Goal: Task Accomplishment & Management: Manage account settings

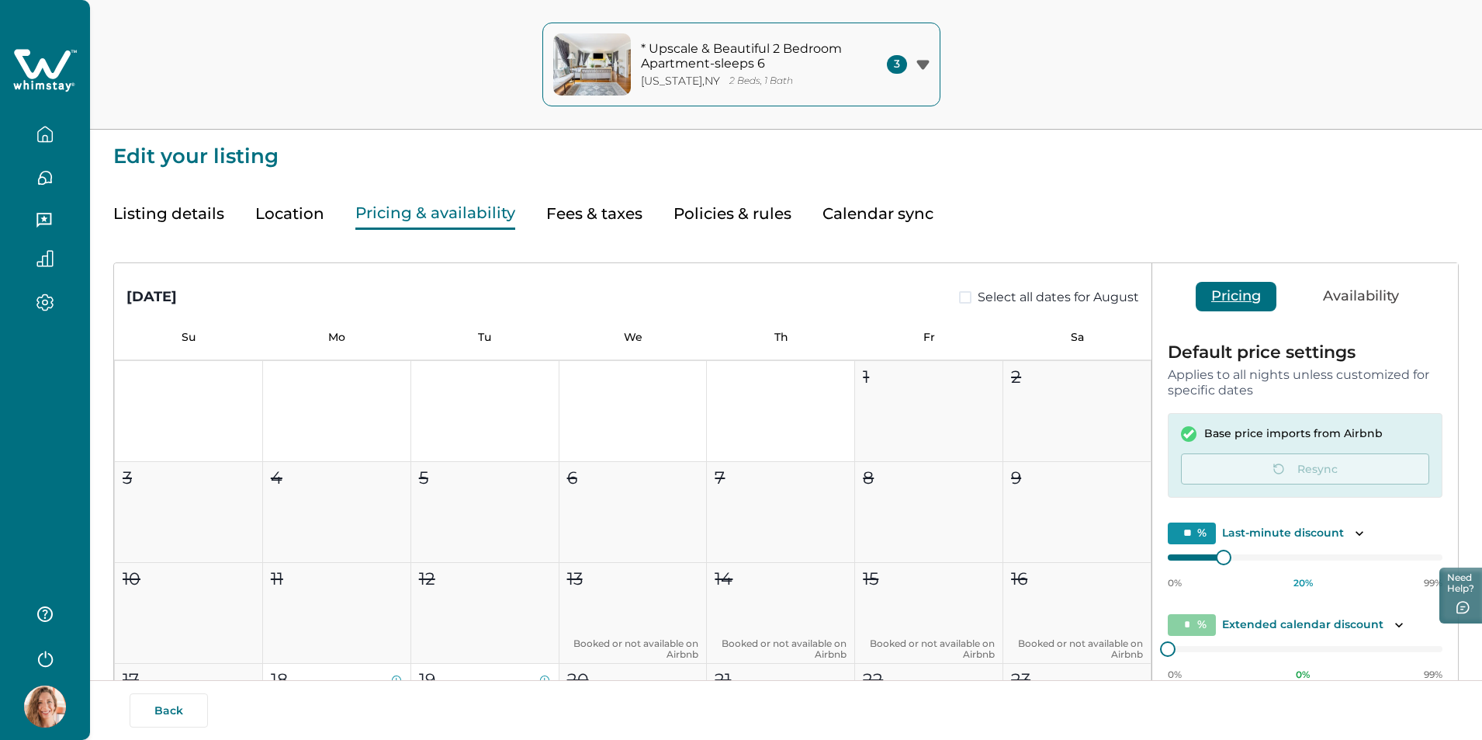
type input "**"
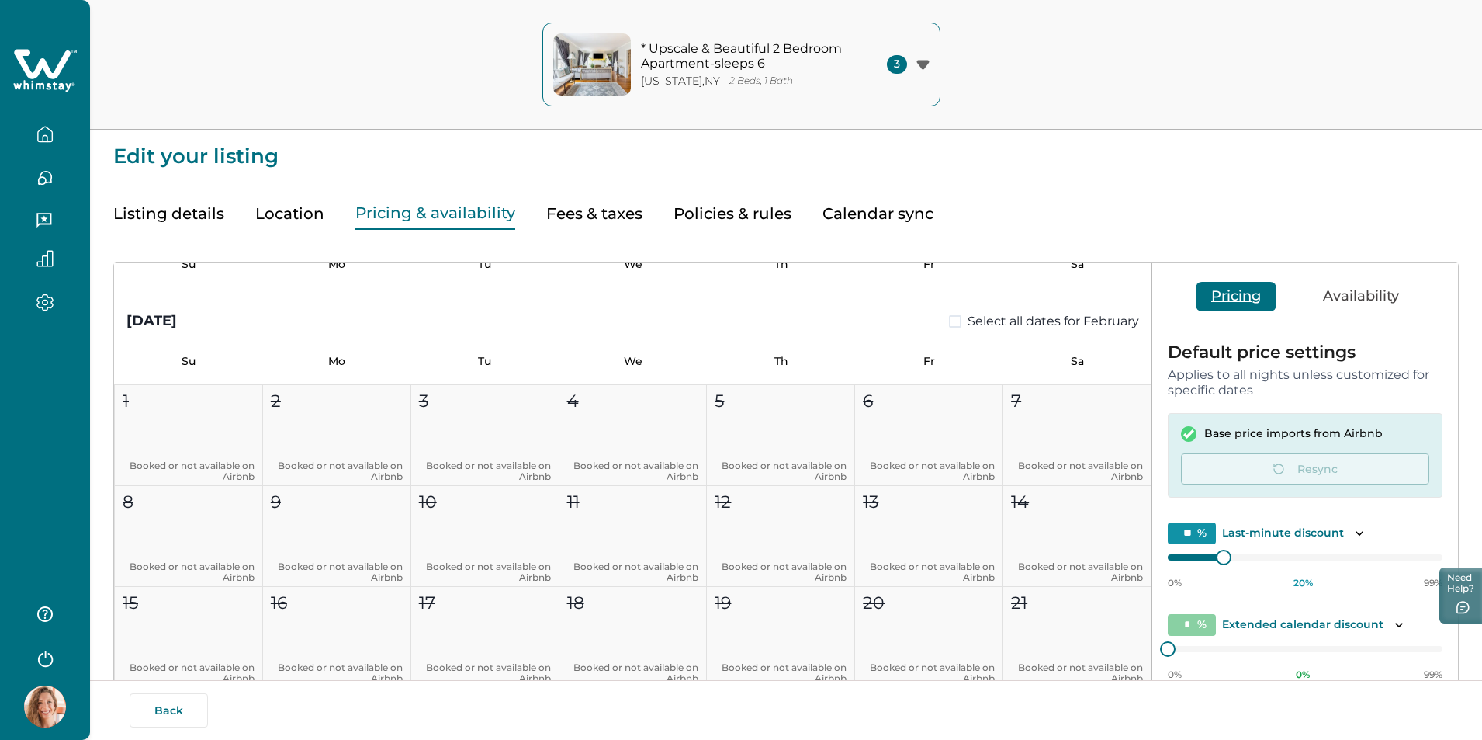
scroll to position [3958, 0]
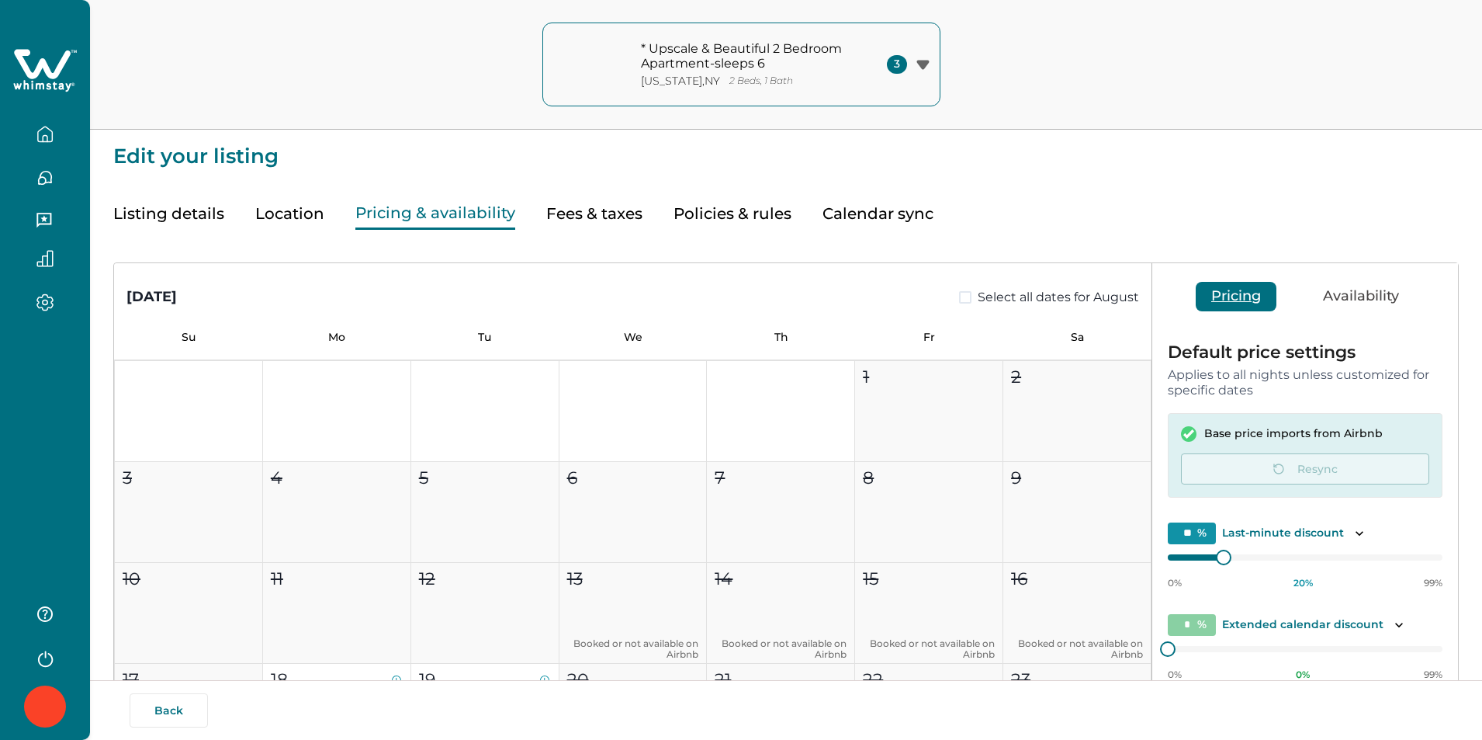
type input "**"
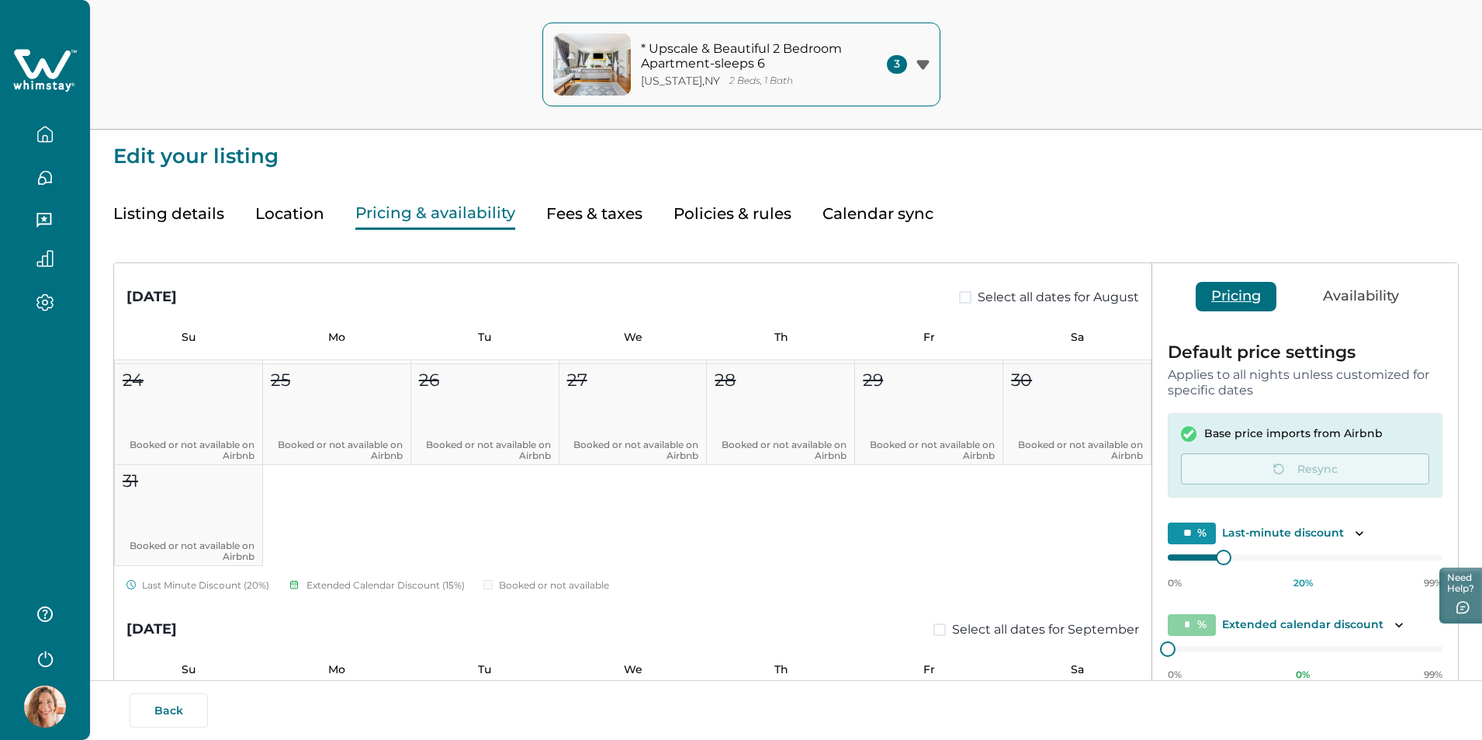
scroll to position [543, 0]
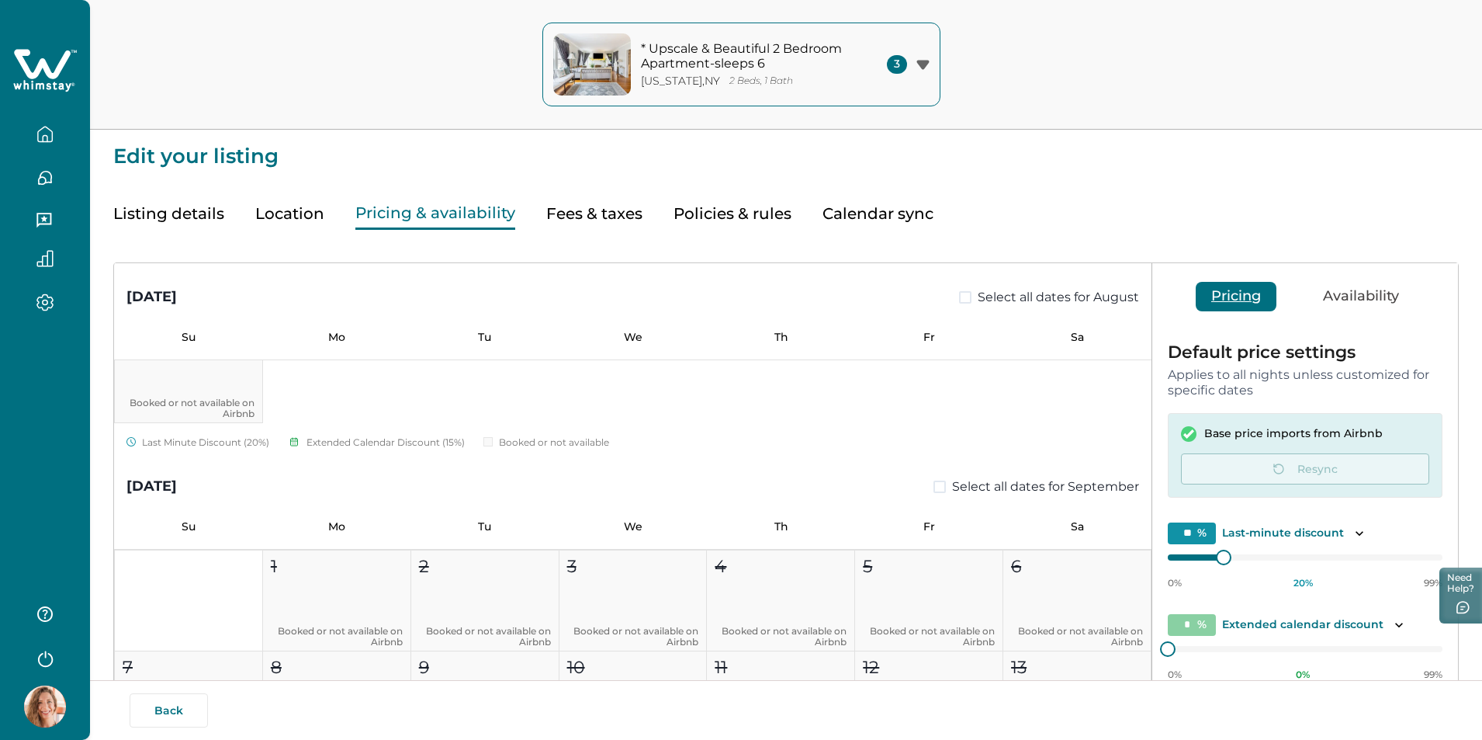
click at [48, 70] on icon at bounding box center [42, 63] width 57 height 29
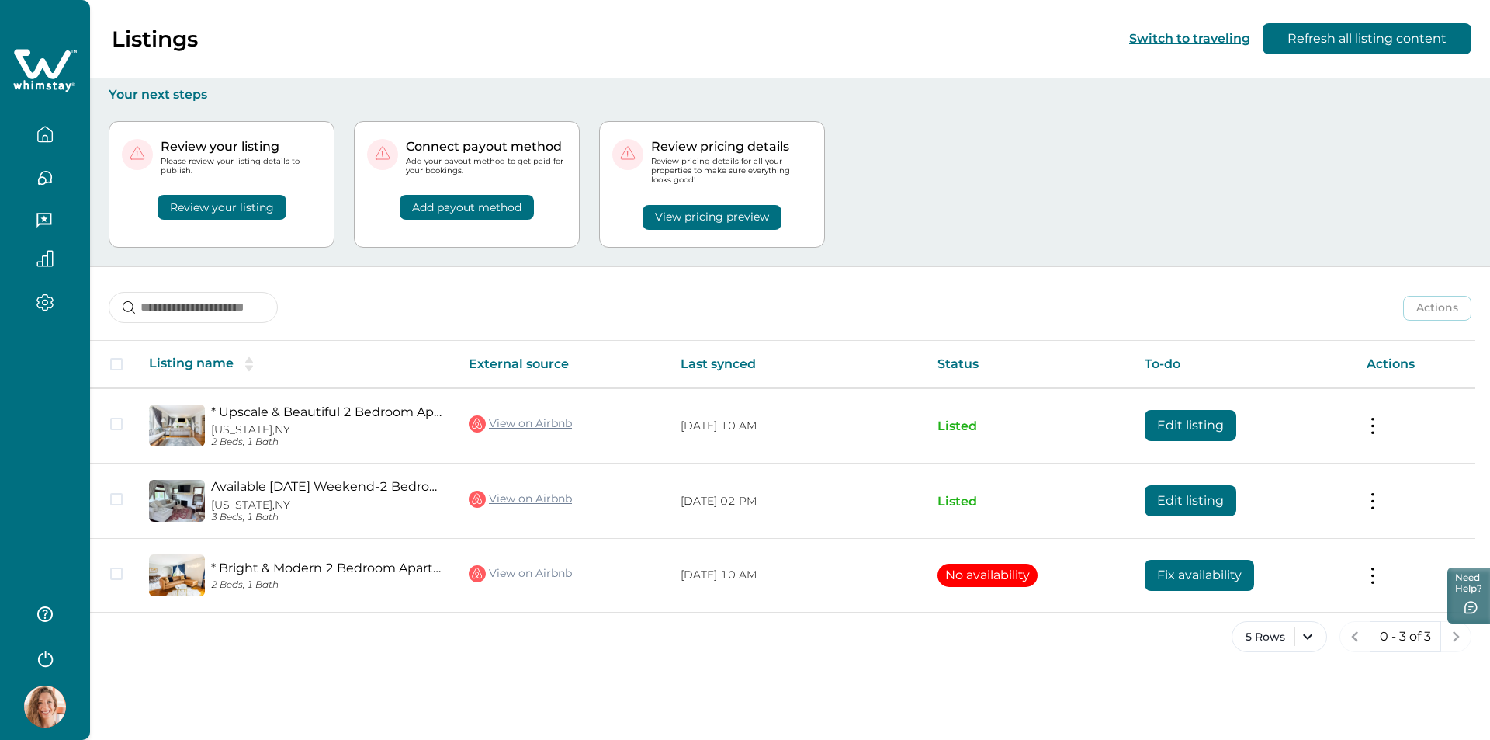
click at [234, 207] on button "Review your listing" at bounding box center [222, 207] width 129 height 25
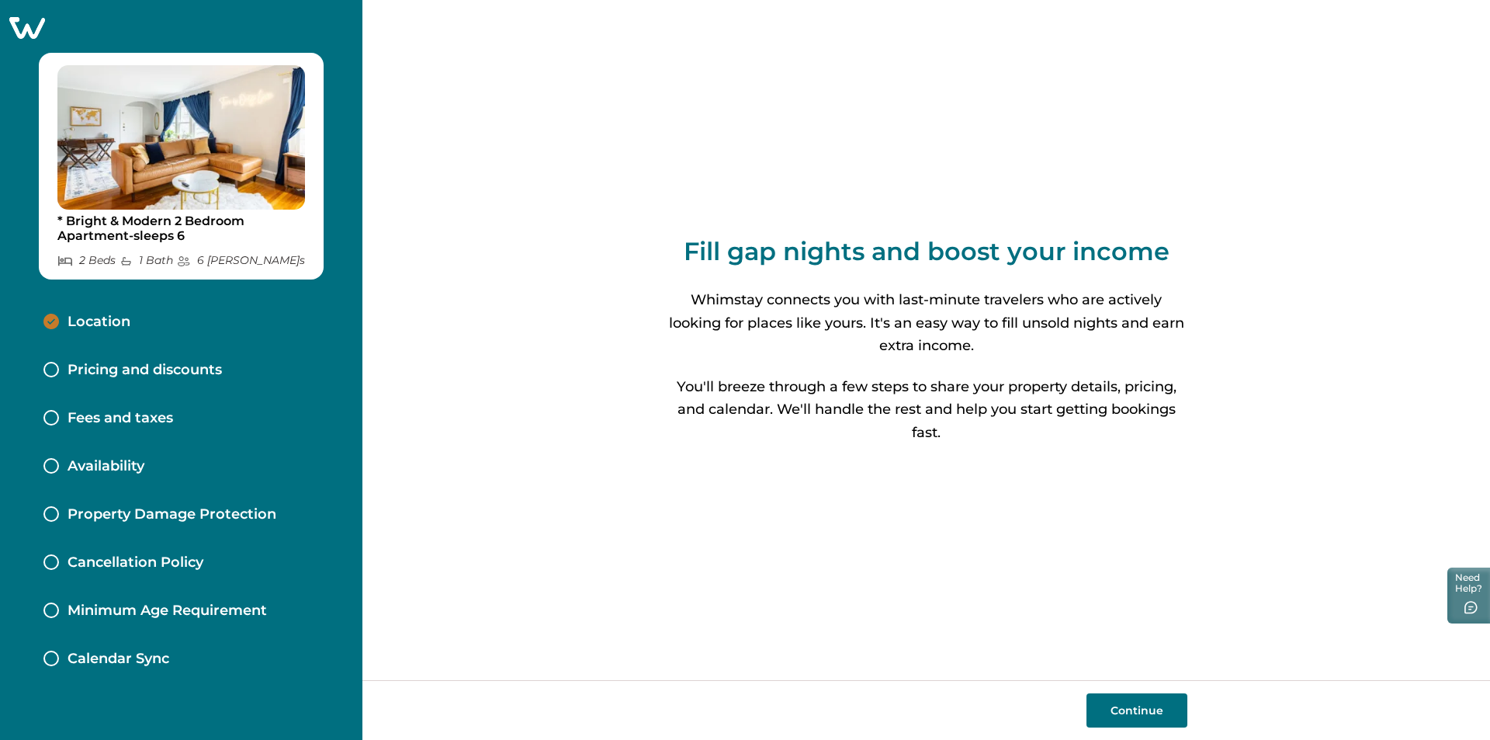
click at [33, 29] on icon at bounding box center [27, 28] width 36 height 22
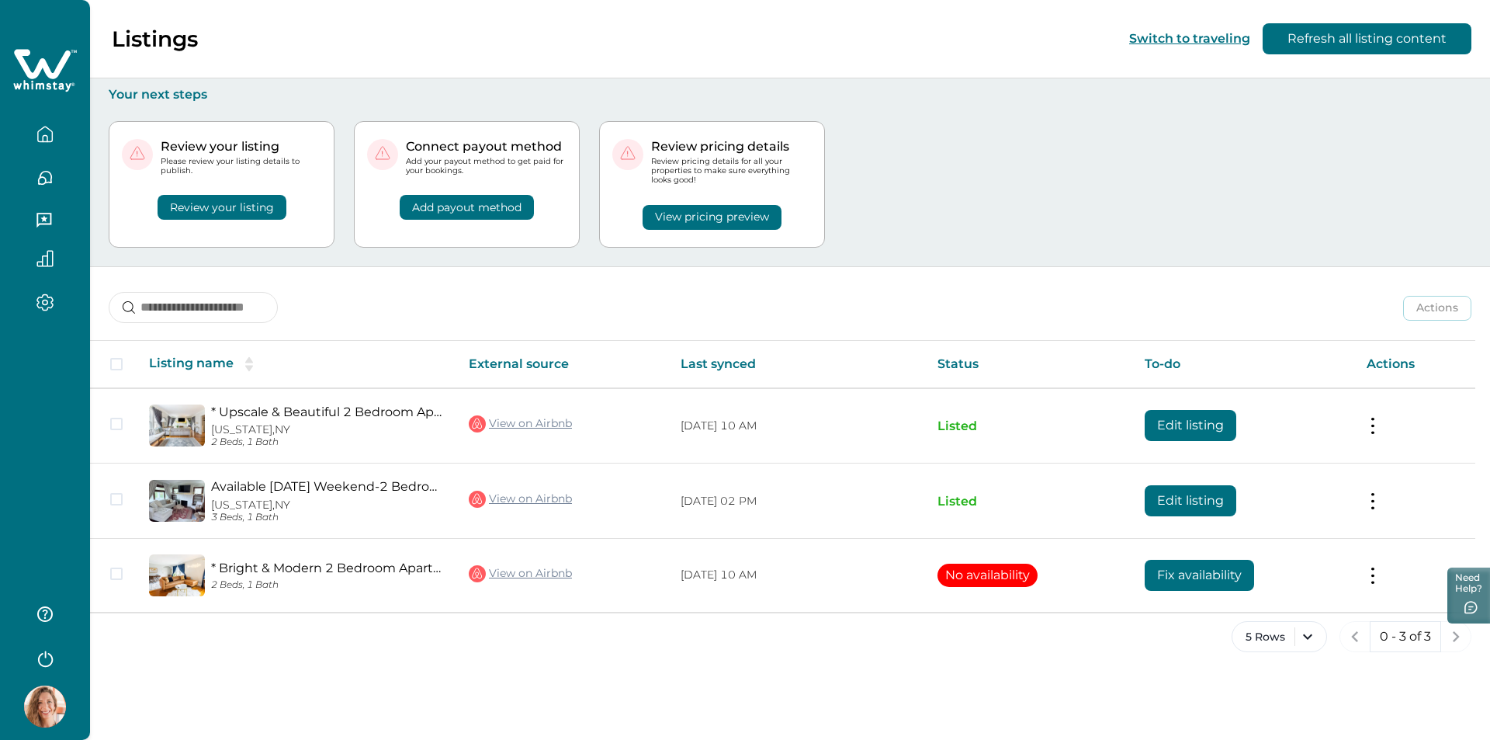
click at [688, 220] on button "View pricing preview" at bounding box center [712, 217] width 139 height 25
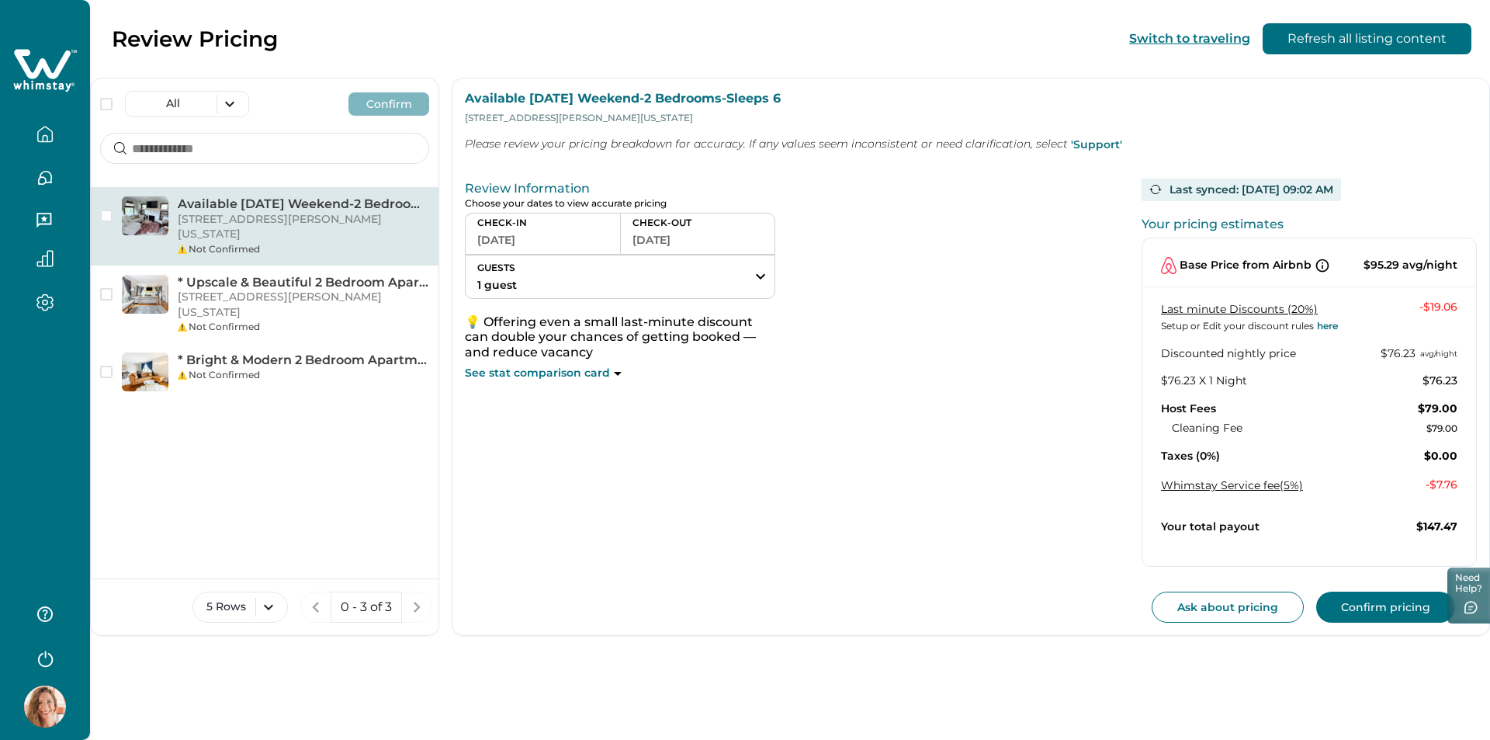
click at [507, 247] on button "[DATE]" at bounding box center [542, 240] width 131 height 22
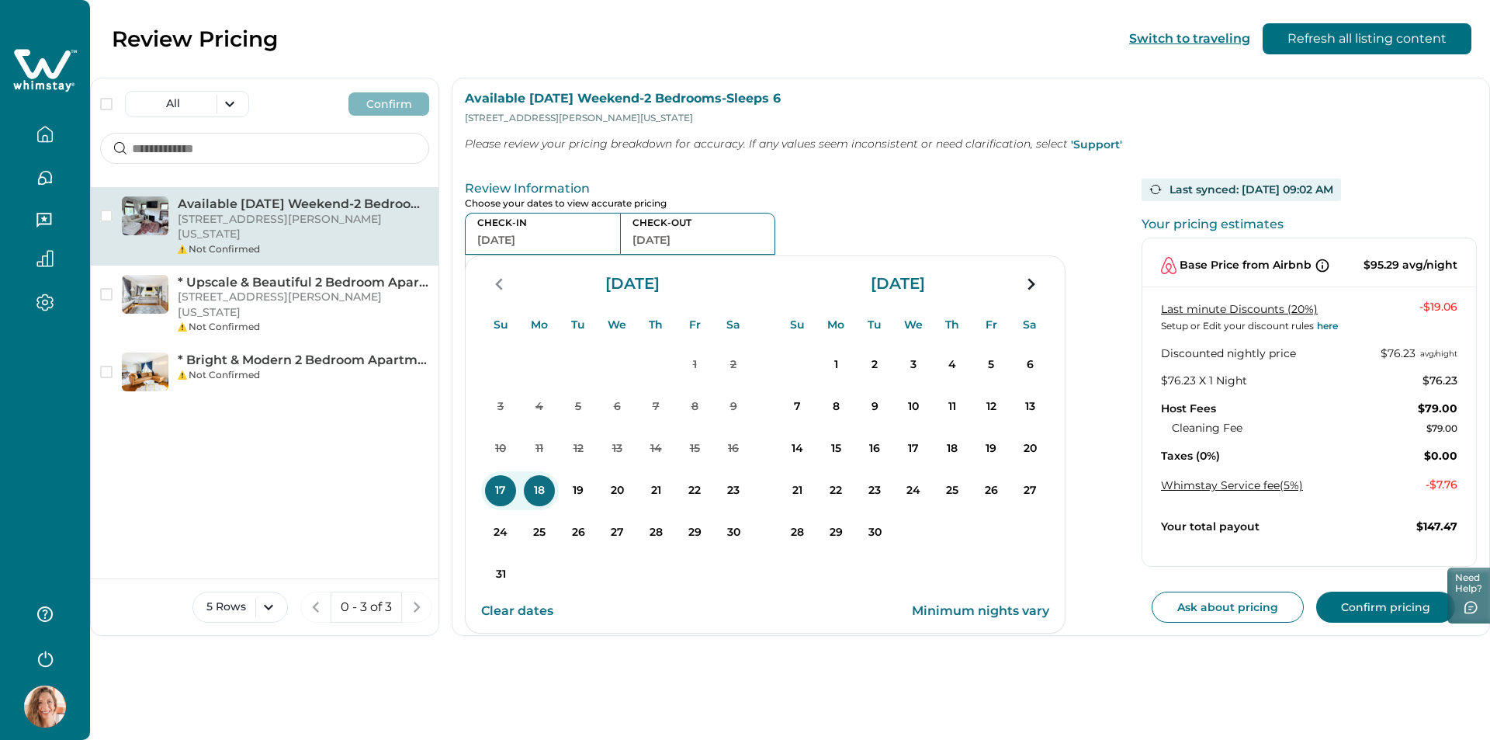
click at [831, 191] on p "Review Information" at bounding box center [788, 189] width 646 height 16
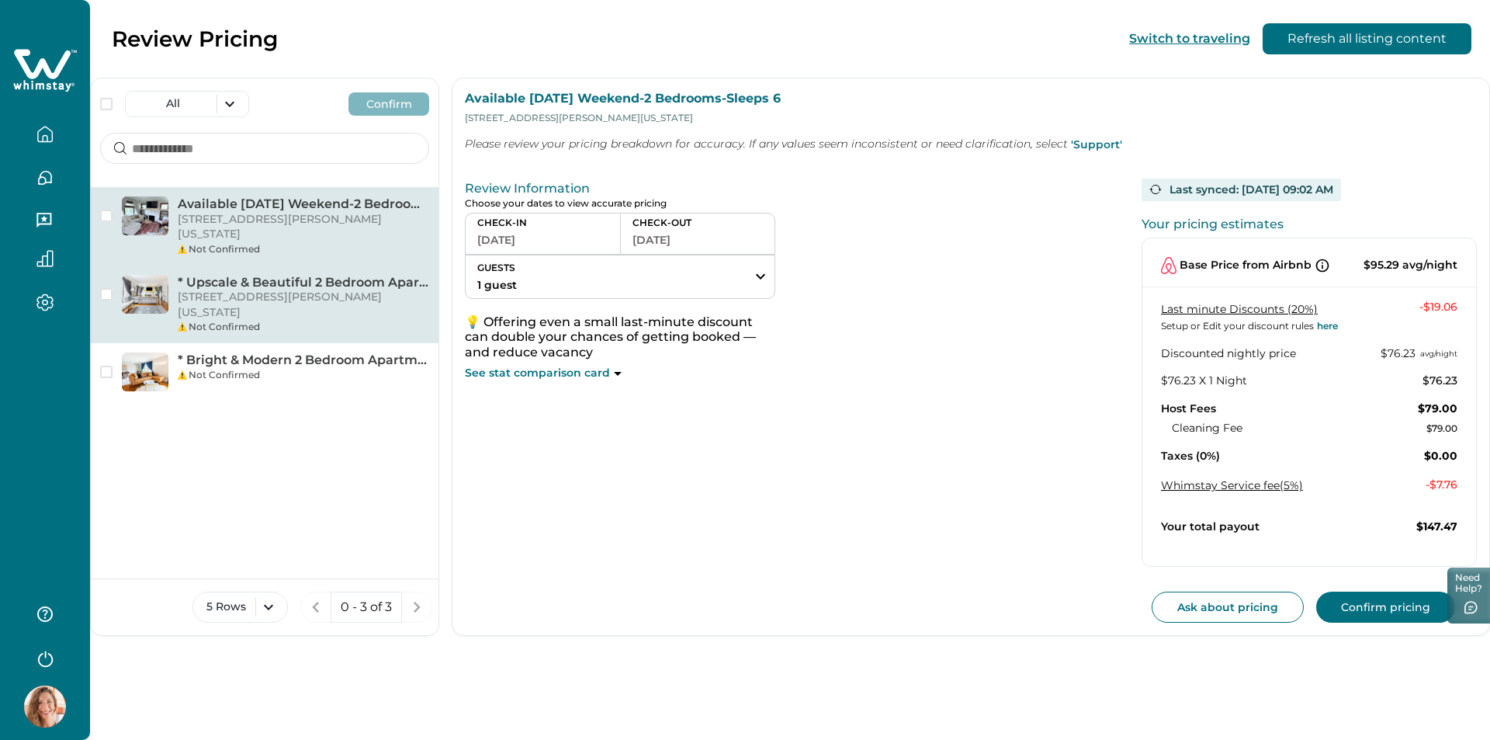
click at [265, 320] on div "Not Confirmed" at bounding box center [303, 327] width 251 height 14
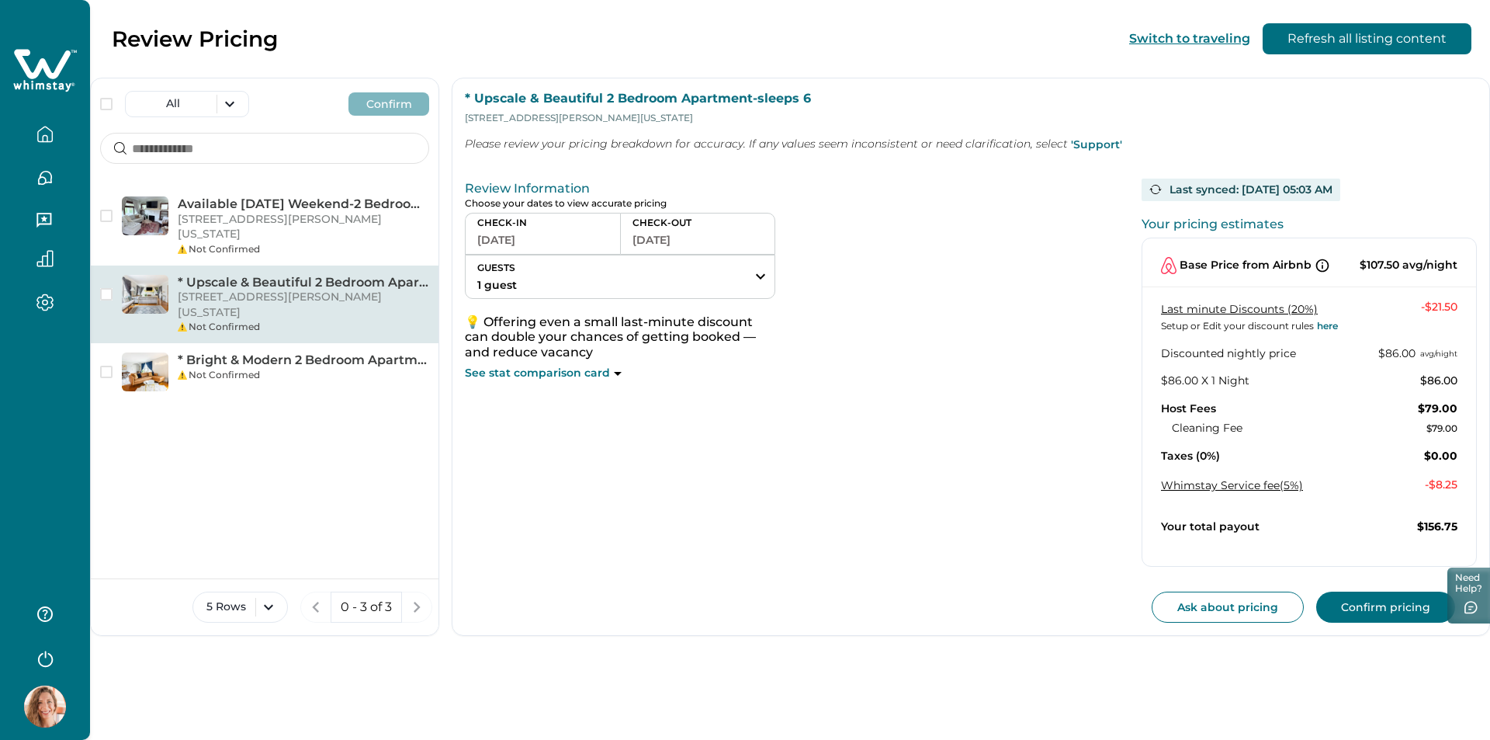
click at [506, 241] on button "[DATE]" at bounding box center [542, 240] width 131 height 22
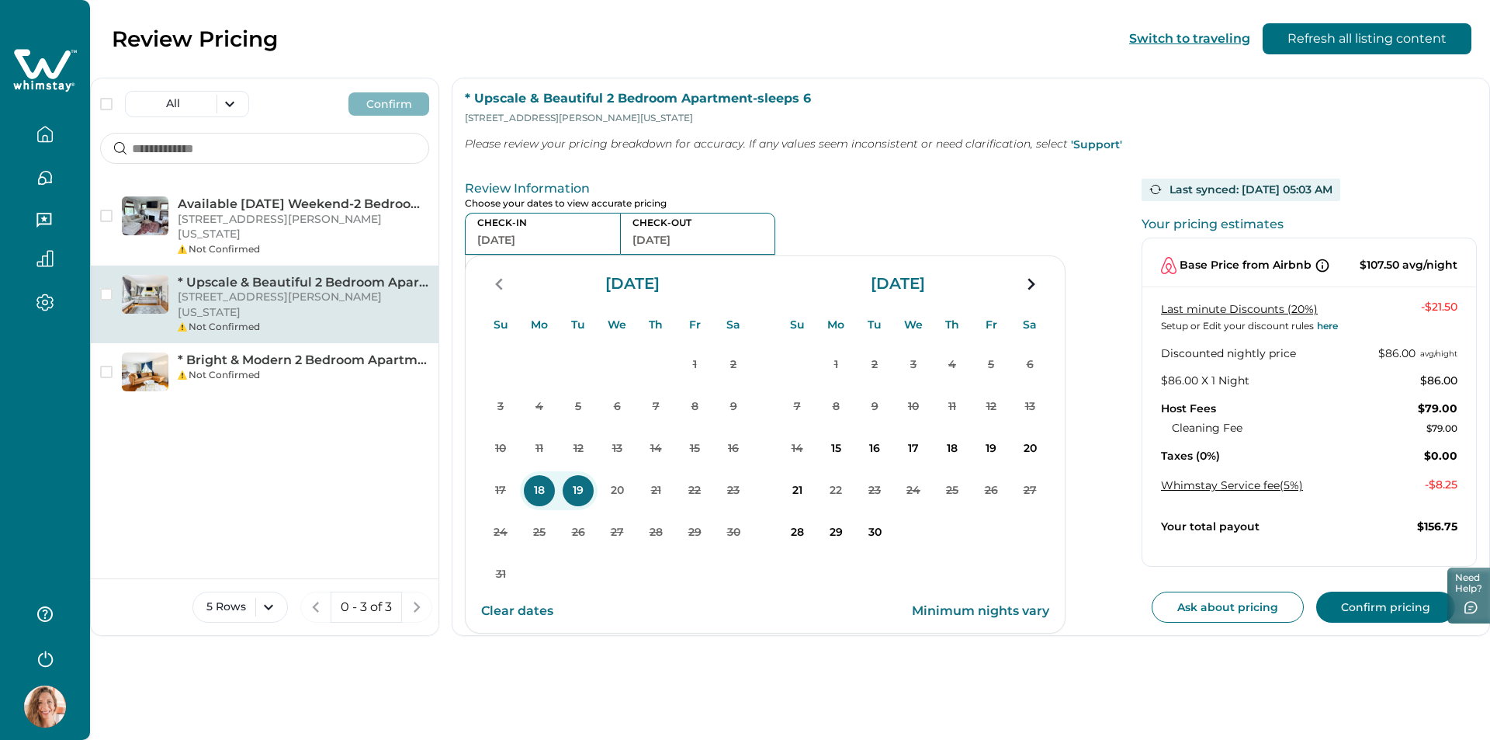
click at [782, 200] on p "Choose your dates to view accurate pricing" at bounding box center [788, 204] width 646 height 12
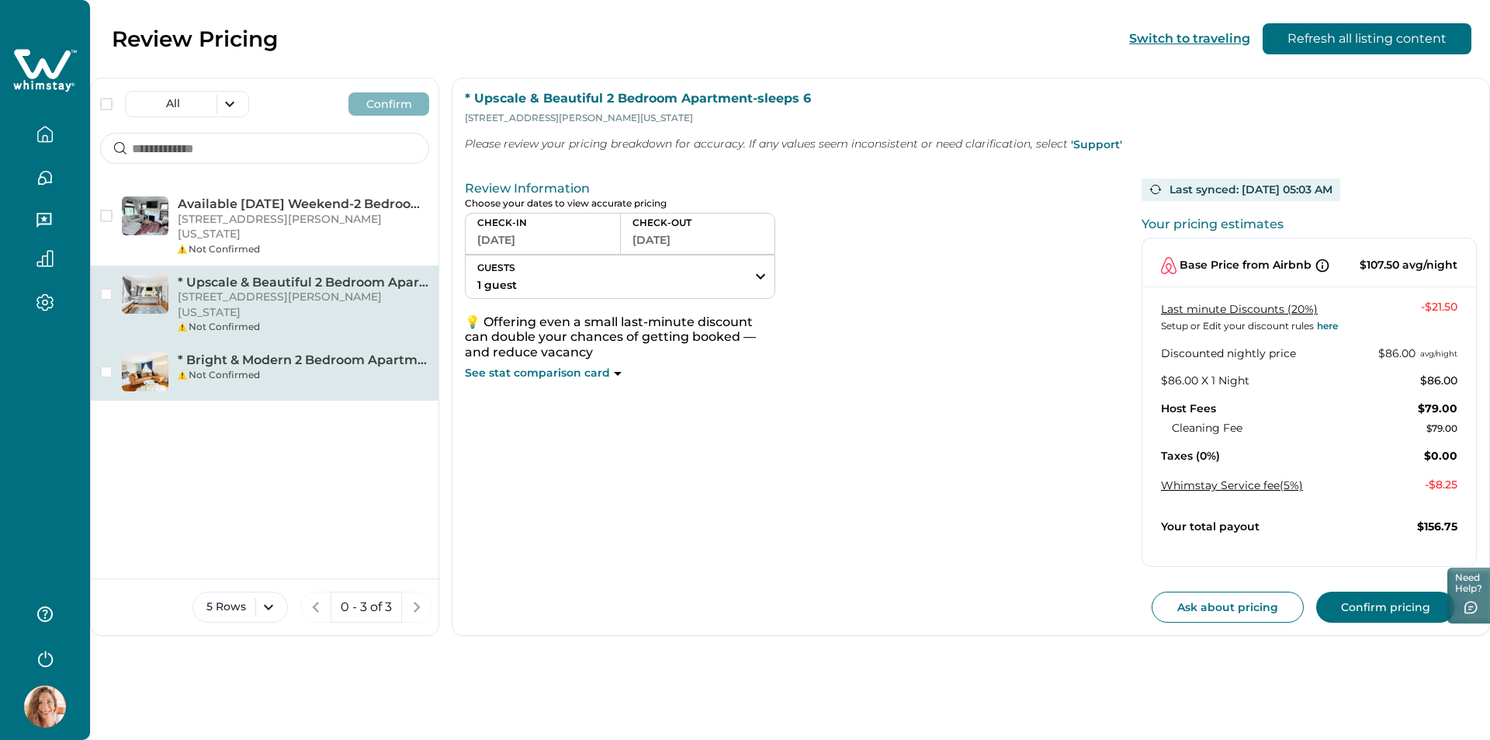
click at [242, 352] on p "* Bright & Modern 2 Bedroom Apartment-sleeps 6" at bounding box center [303, 360] width 251 height 16
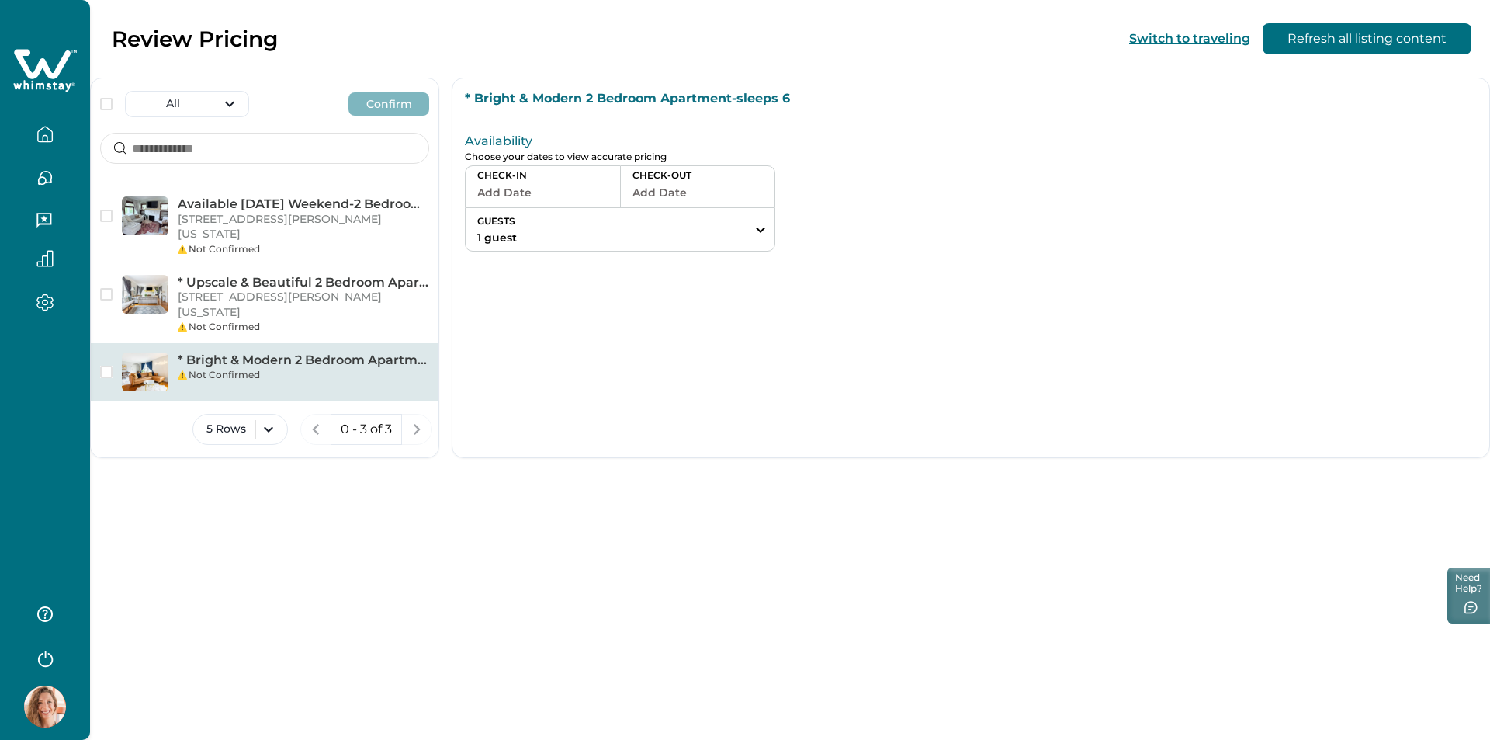
click at [503, 192] on button "Add Date" at bounding box center [542, 193] width 131 height 22
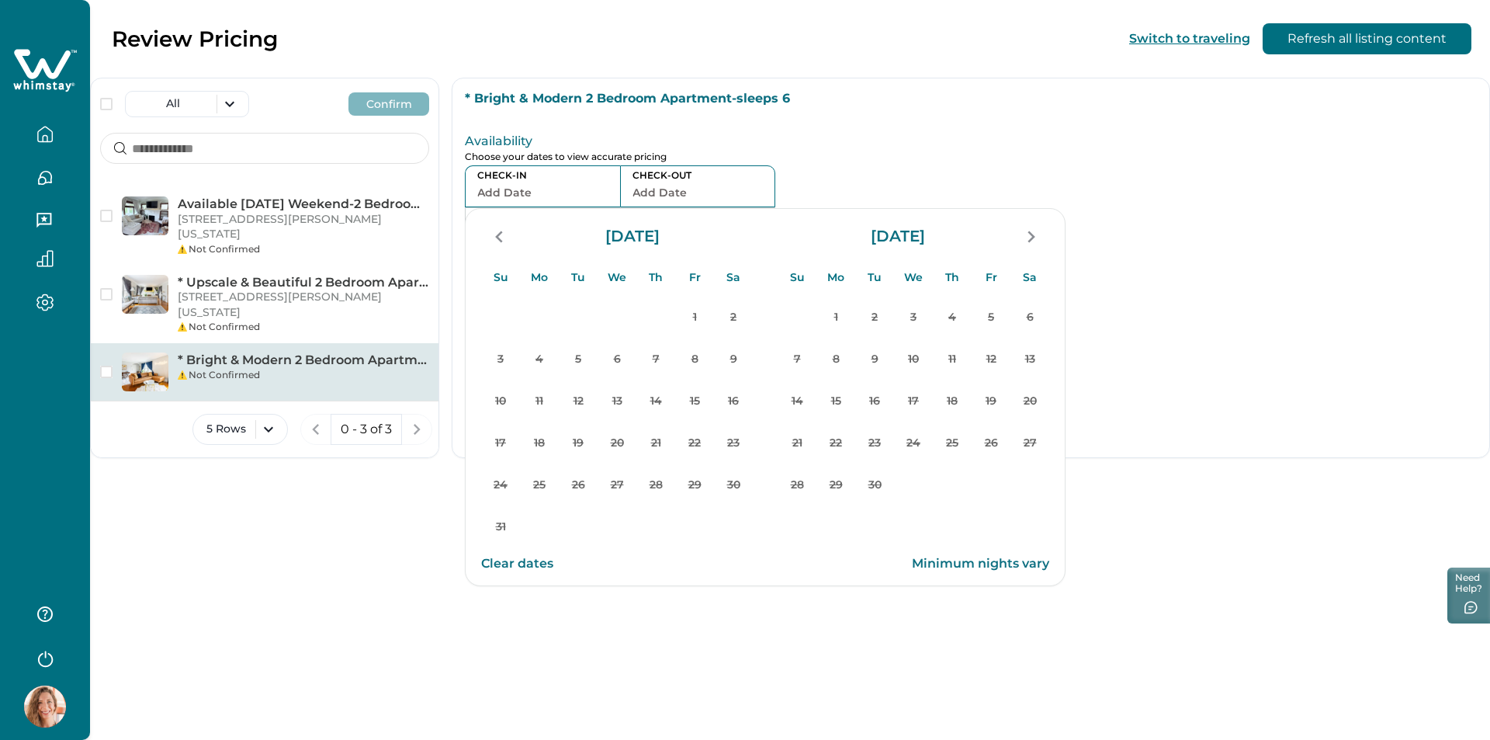
click at [834, 129] on div "Availability Choose your dates to view accurate pricing CHECK-IN Add Date CHECK…" at bounding box center [788, 188] width 646 height 127
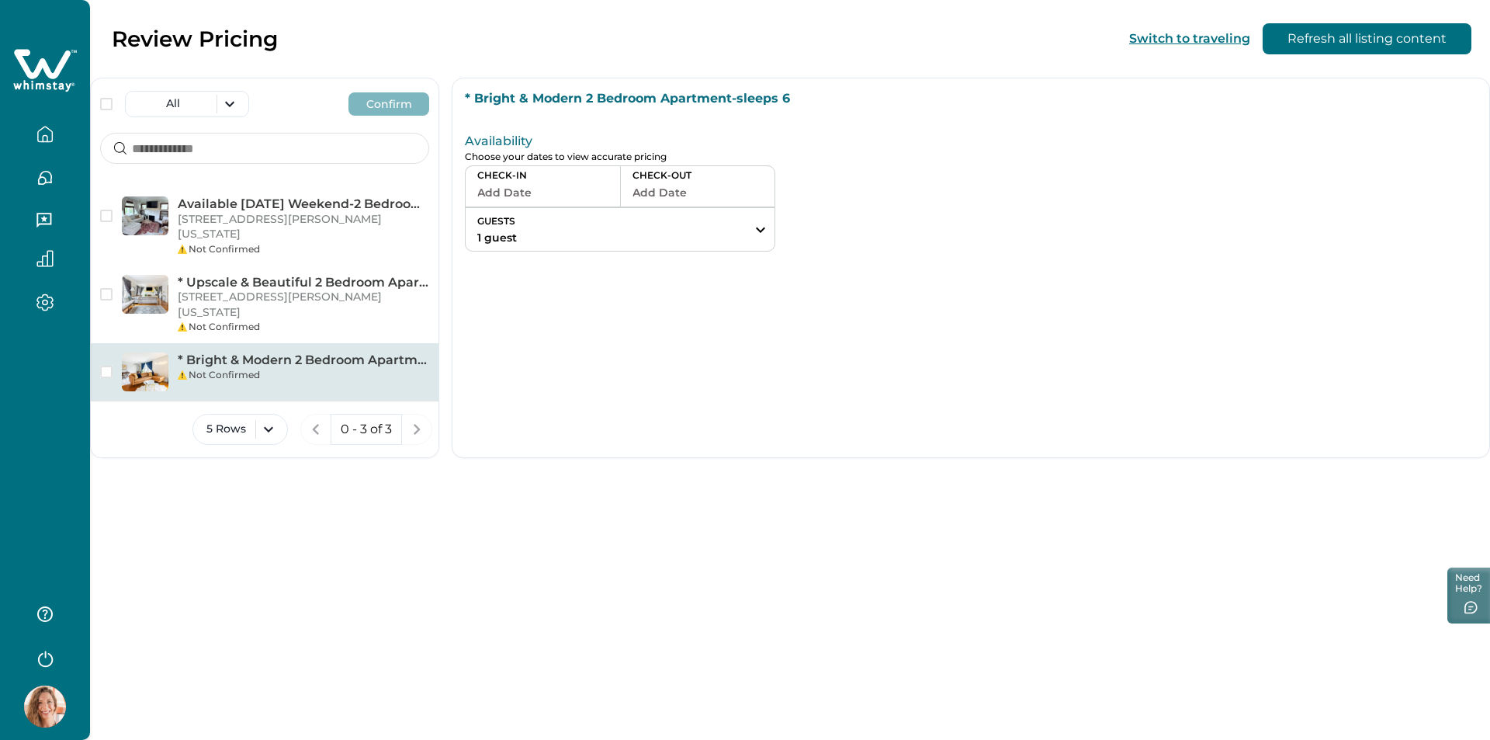
click at [359, 608] on div "Review Pricing Switch to traveling Refresh all listing content All Confirm Avai…" at bounding box center [790, 370] width 1400 height 740
click at [57, 648] on button "button" at bounding box center [45, 657] width 62 height 31
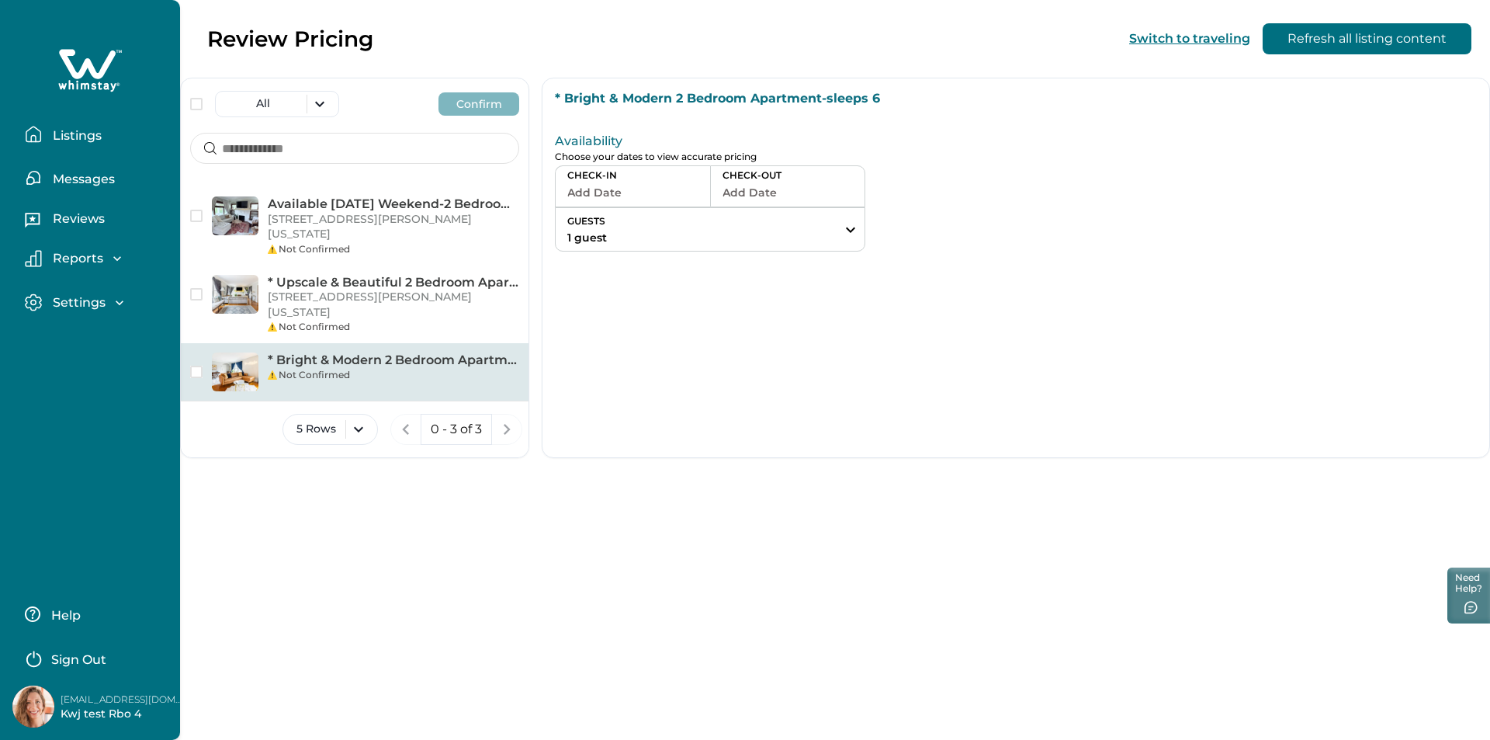
click at [121, 696] on p "[EMAIL_ADDRESS][DOMAIN_NAME]" at bounding box center [123, 700] width 124 height 16
copy p "[EMAIL_ADDRESS][DOMAIN_NAME]"
click at [76, 662] on p "Sign Out" at bounding box center [78, 660] width 55 height 16
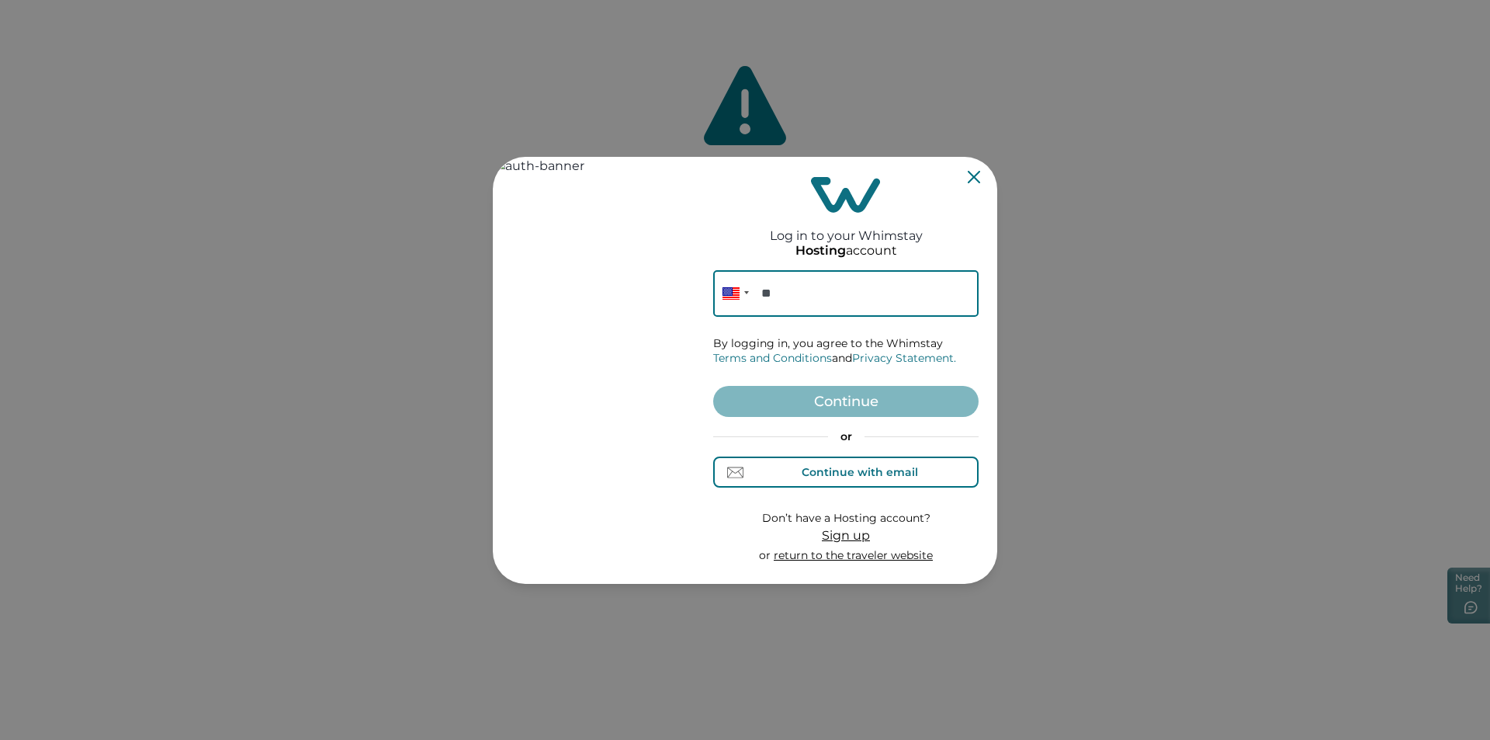
drag, startPoint x: 845, startPoint y: 466, endPoint x: 823, endPoint y: 419, distance: 52.1
click at [845, 466] on div "Continue with email" at bounding box center [860, 472] width 116 height 12
click at [789, 303] on input at bounding box center [845, 293] width 265 height 47
paste input "**********"
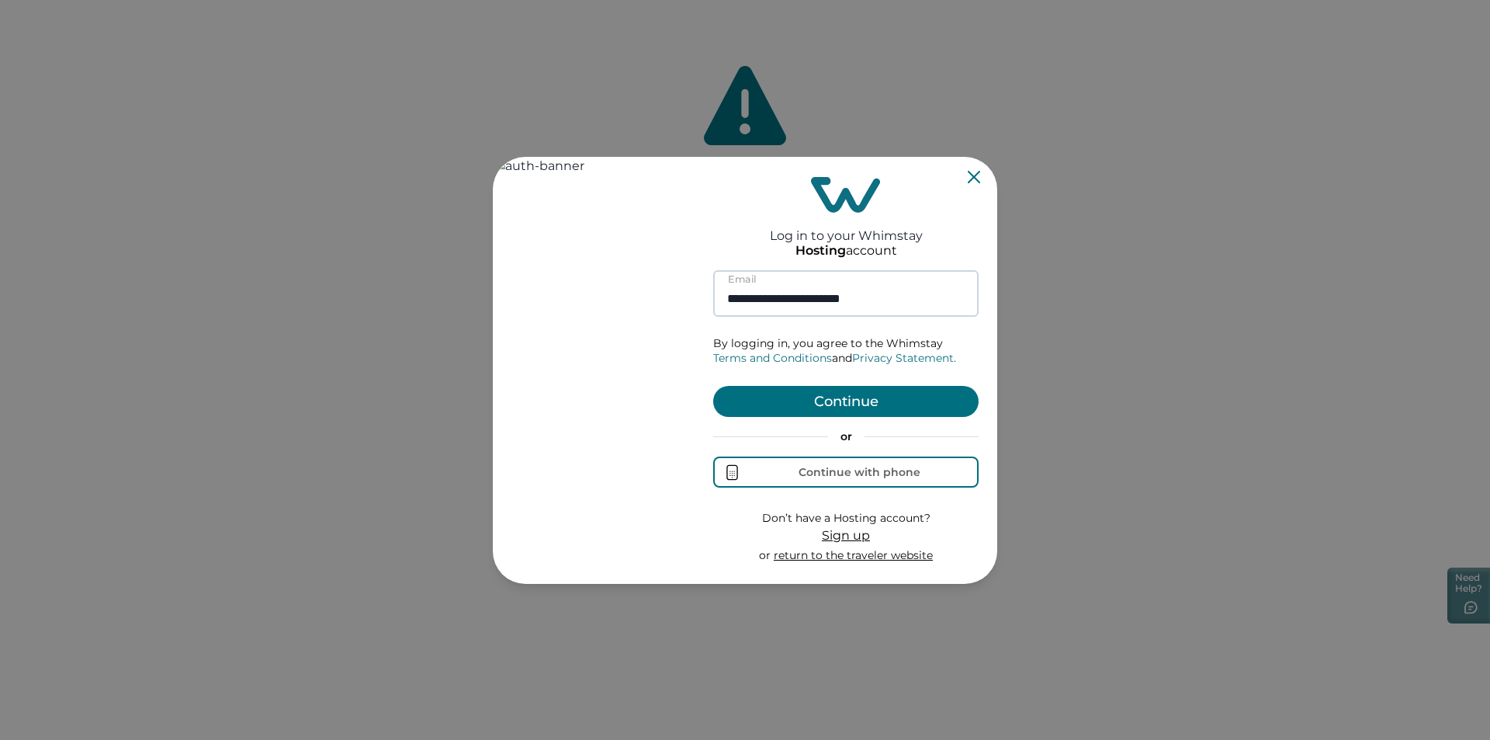
click at [834, 297] on input "**********" at bounding box center [845, 293] width 265 height 47
type input "**********"
click at [836, 393] on button "Continue" at bounding box center [845, 401] width 265 height 31
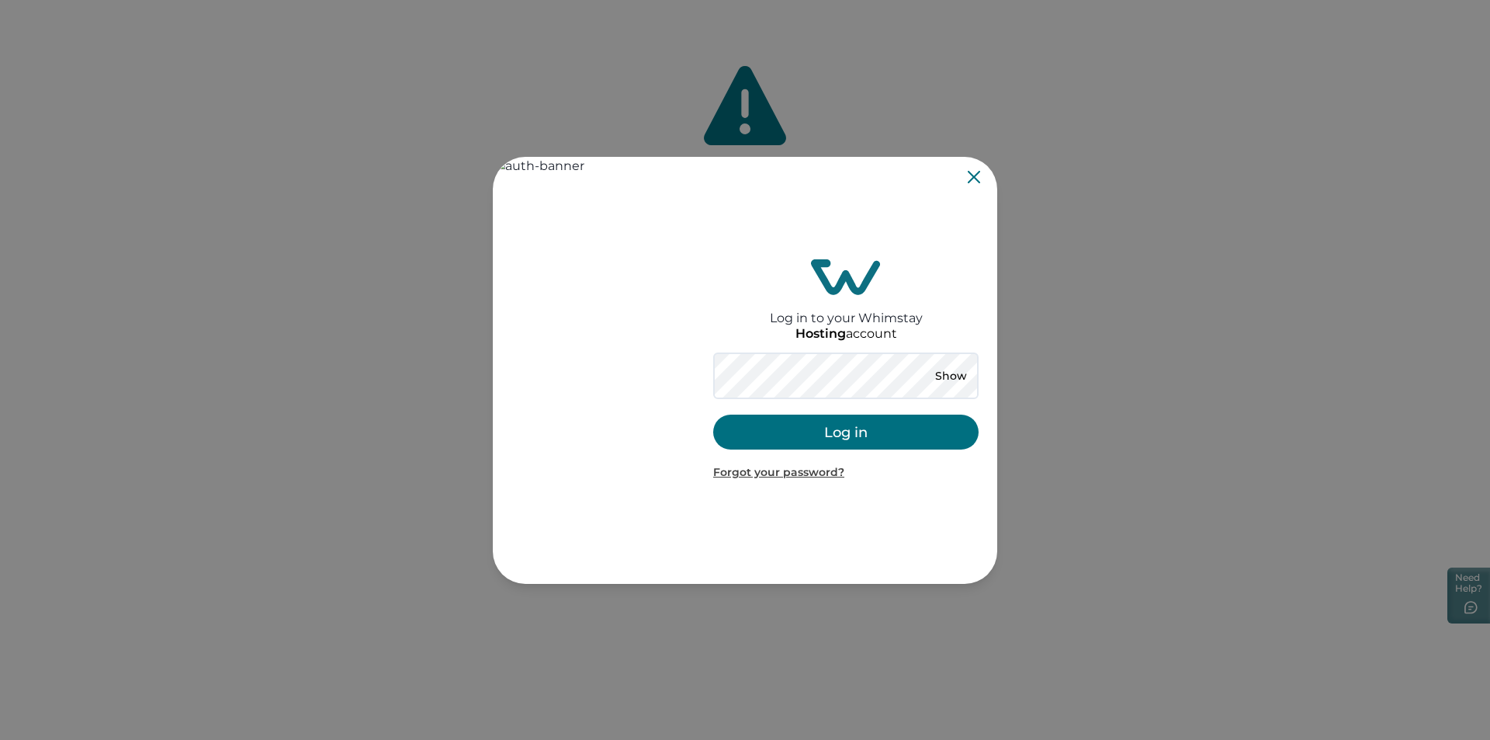
click at [767, 432] on button "Log in" at bounding box center [845, 431] width 265 height 35
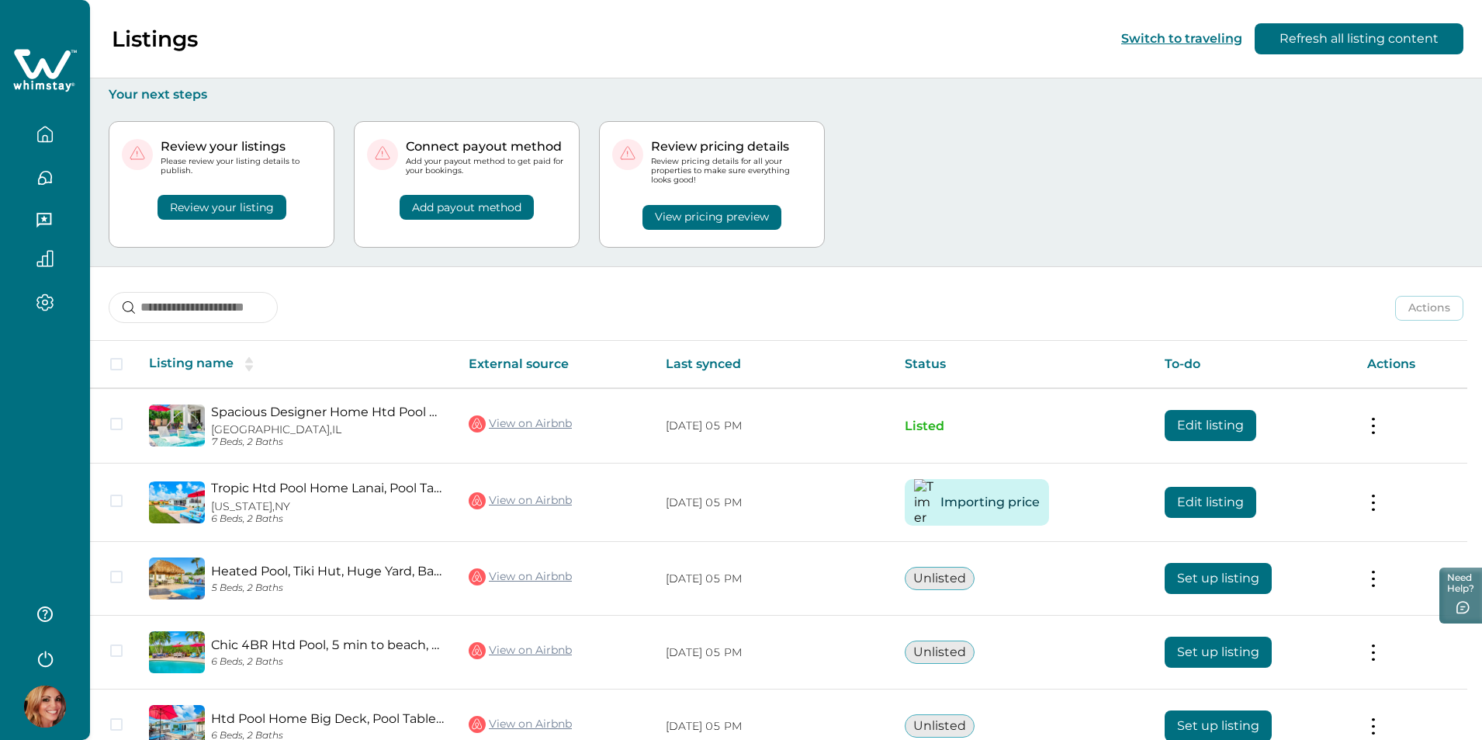
click at [947, 249] on div "Review your listings Please review your listing details to publish. Review your…" at bounding box center [786, 184] width 1355 height 164
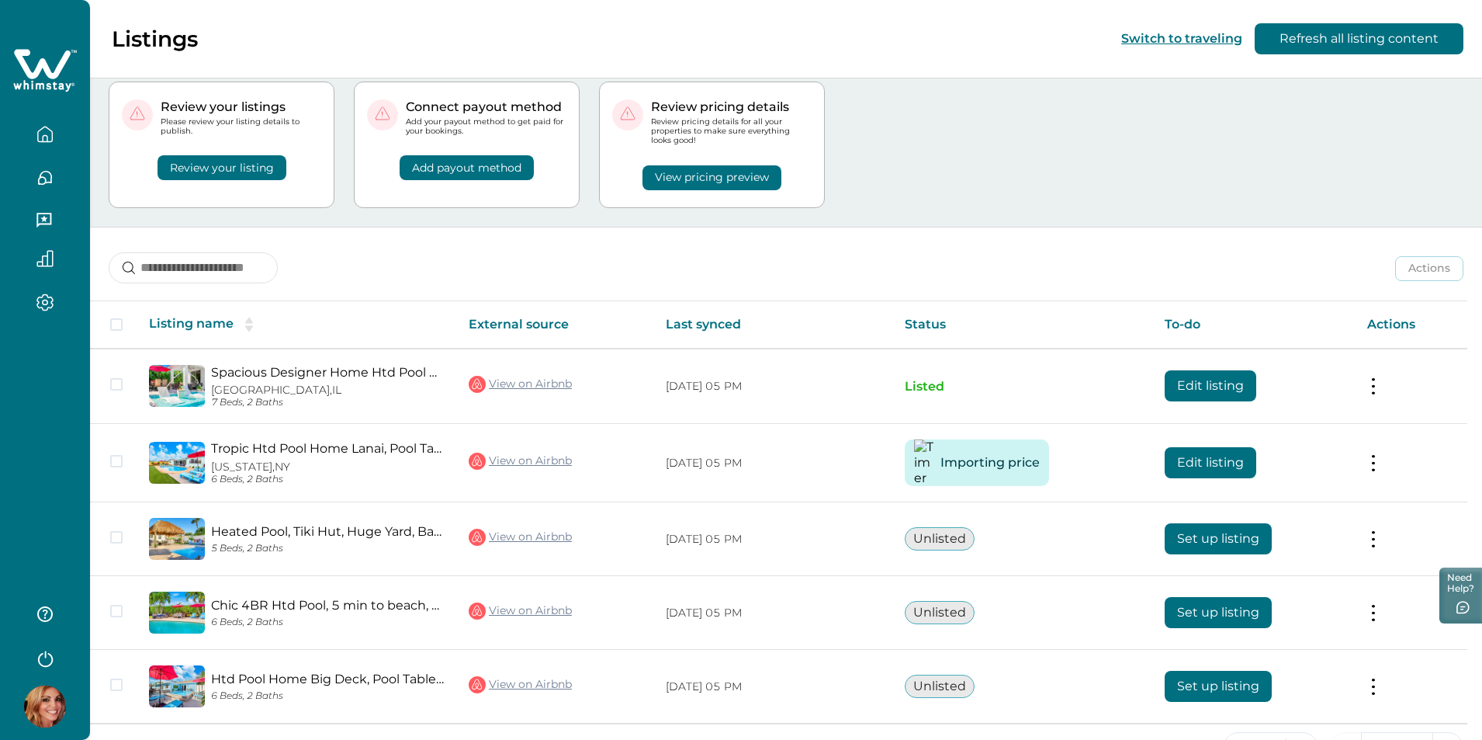
scroll to position [7, 0]
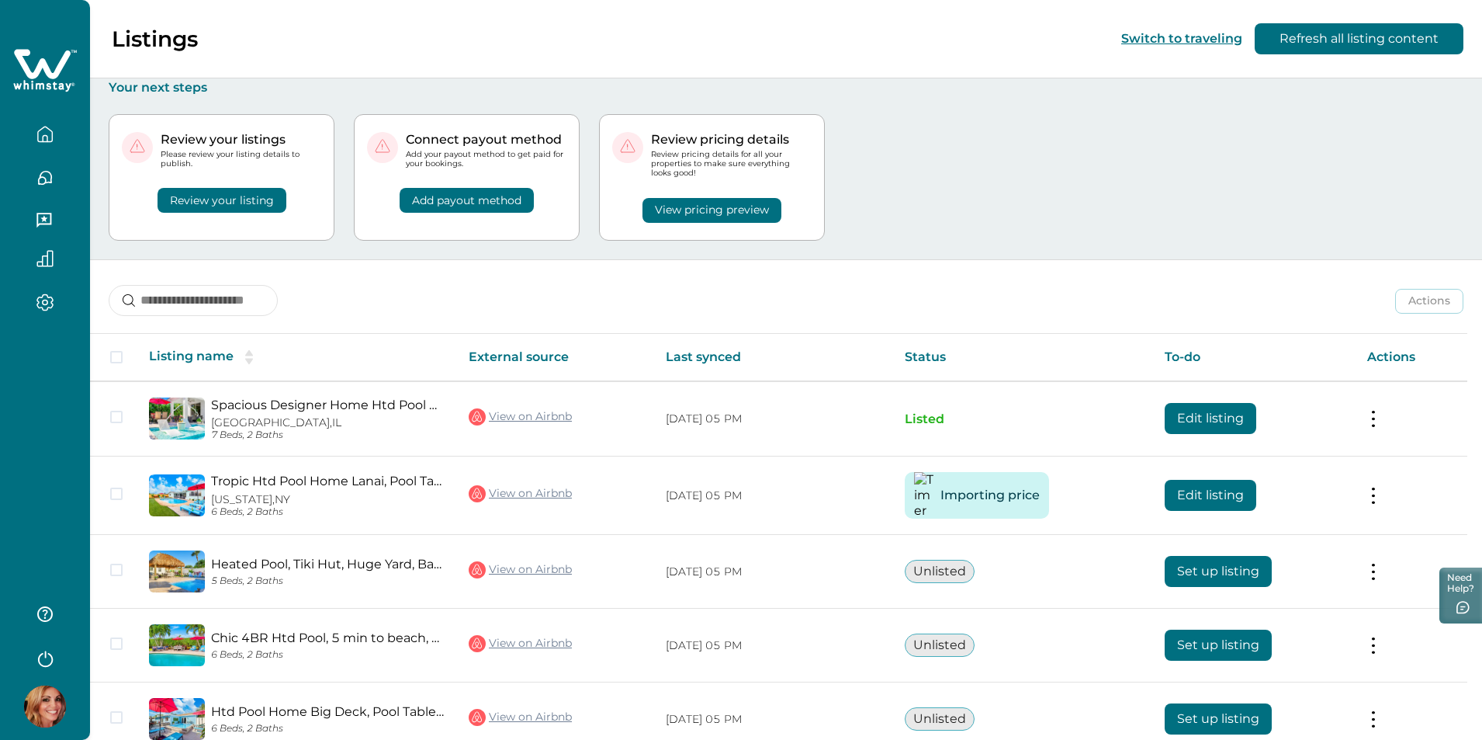
click at [694, 206] on button "View pricing preview" at bounding box center [712, 210] width 139 height 25
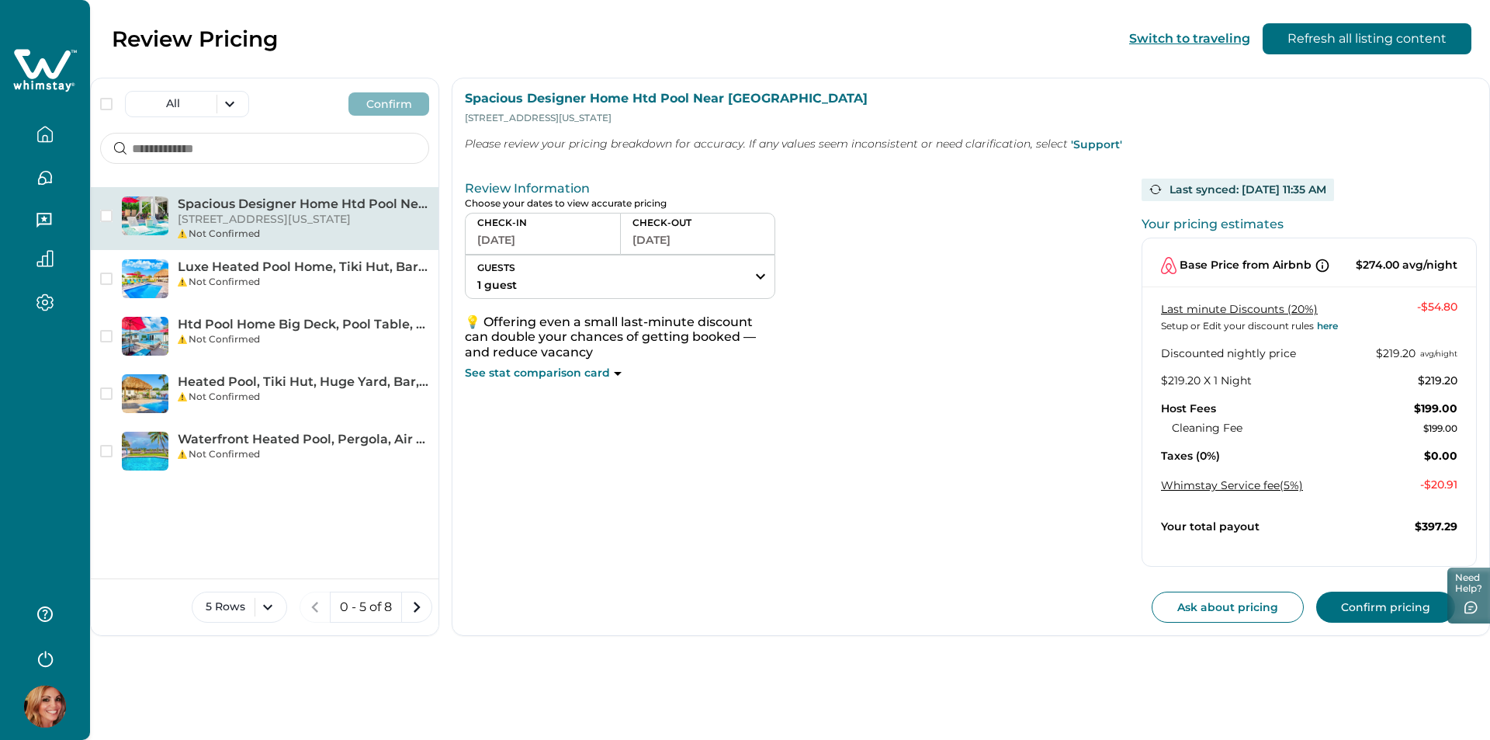
click at [504, 241] on button "[DATE]" at bounding box center [542, 240] width 131 height 22
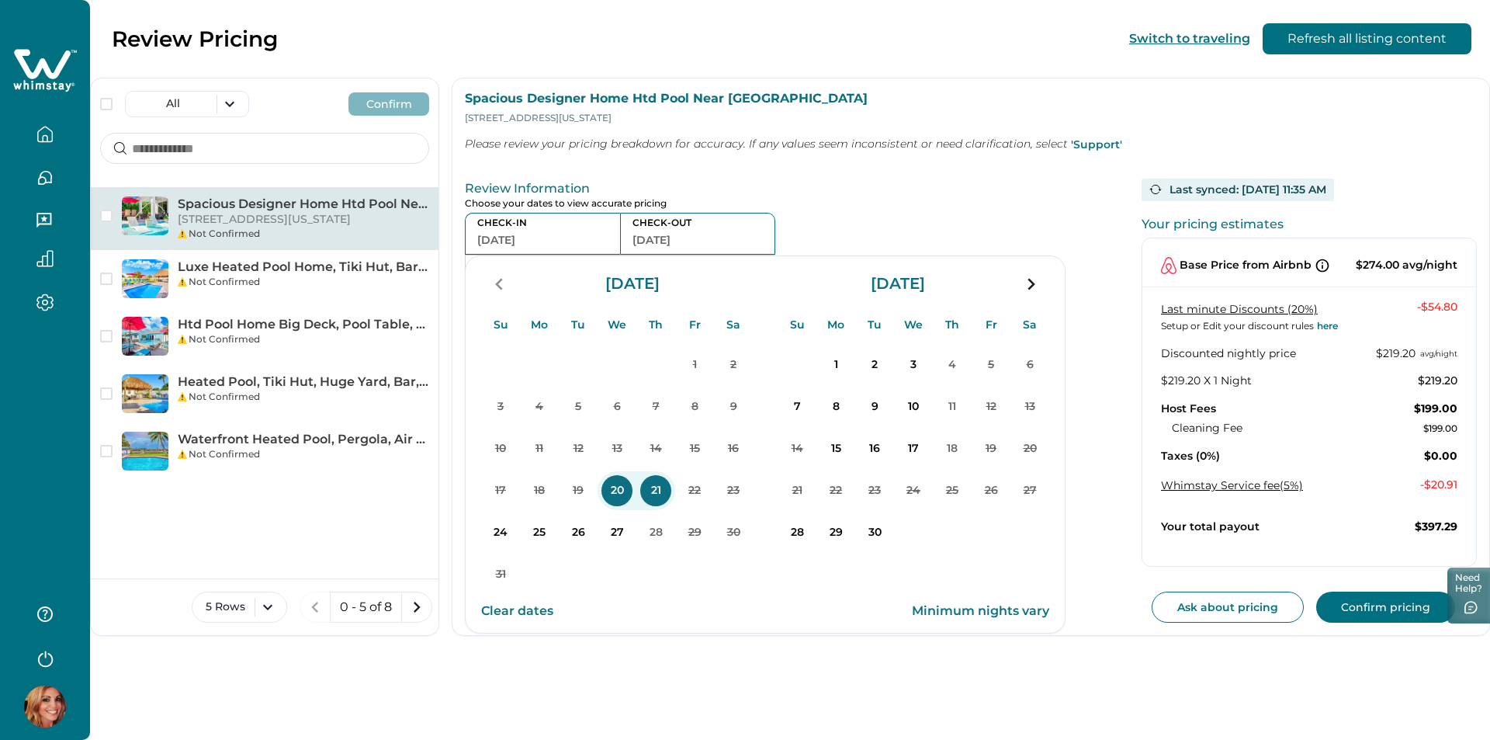
click at [860, 222] on div "CHECK-IN [DATE] CHECK-OUT [DATE] GUESTS 1 guest Adults Ages [DEMOGRAPHIC_DATA] …" at bounding box center [788, 297] width 646 height 168
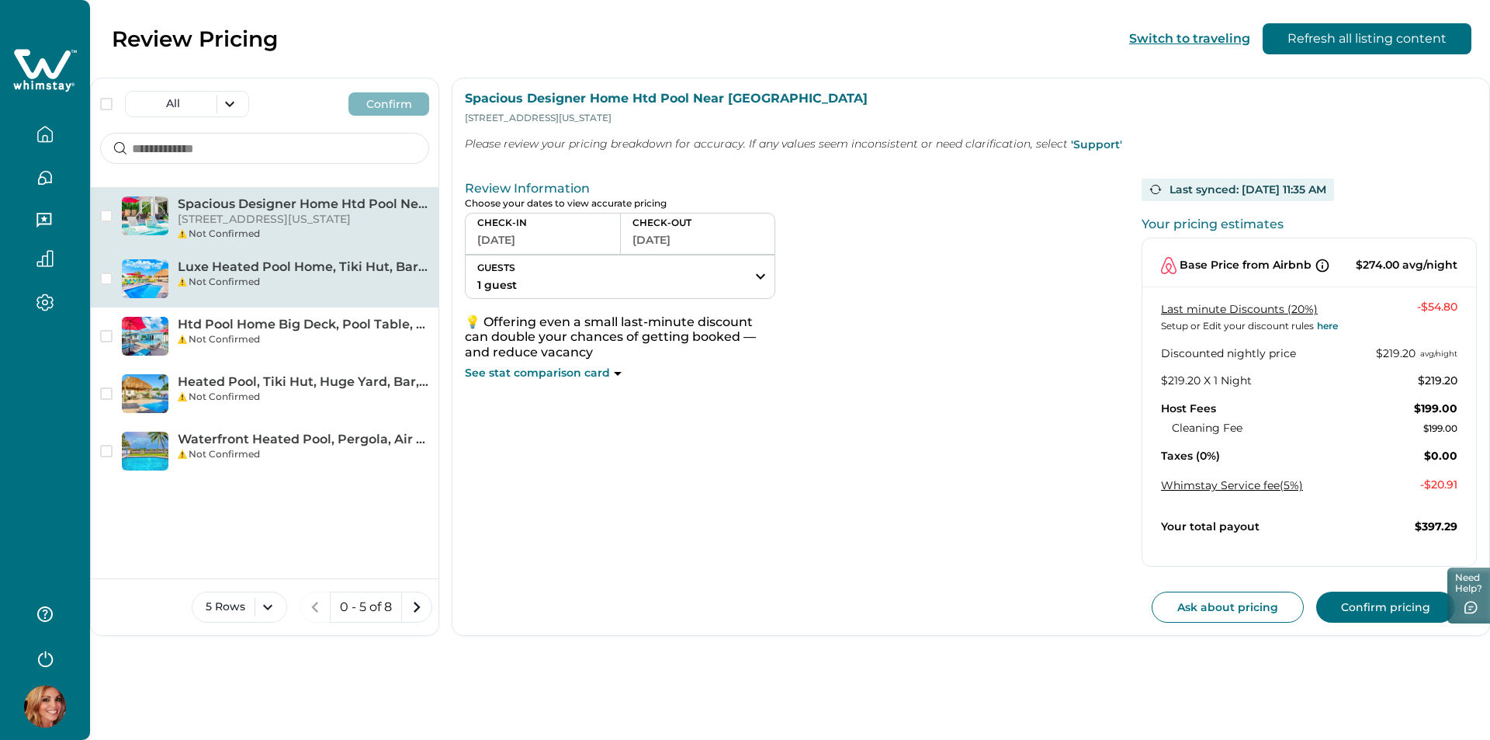
click at [310, 287] on div "Not Confirmed" at bounding box center [303, 282] width 251 height 14
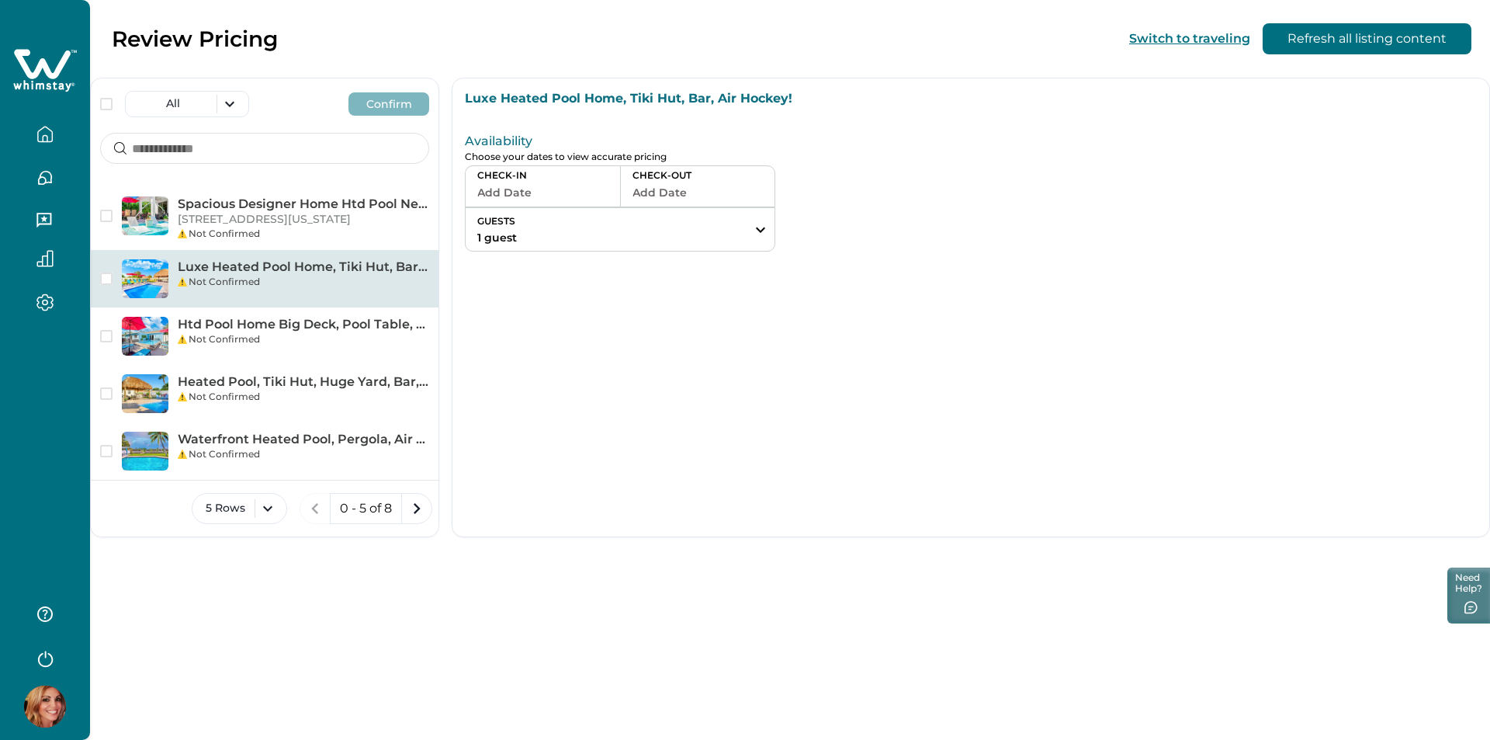
click at [524, 196] on button "Add Date" at bounding box center [542, 193] width 131 height 22
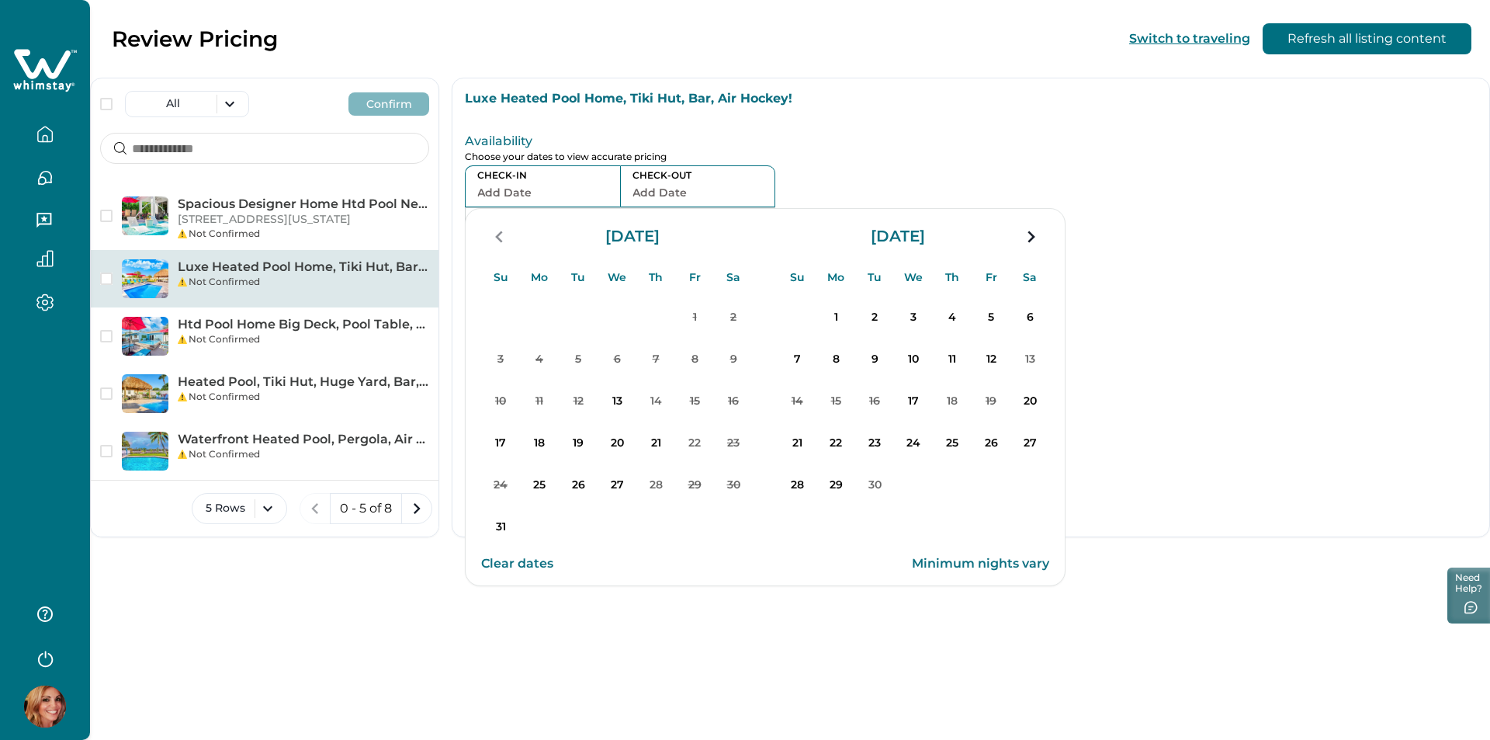
click at [841, 165] on div "Availability Choose your dates to view accurate pricing CHECK-IN Add Date CHECK…" at bounding box center [788, 188] width 646 height 127
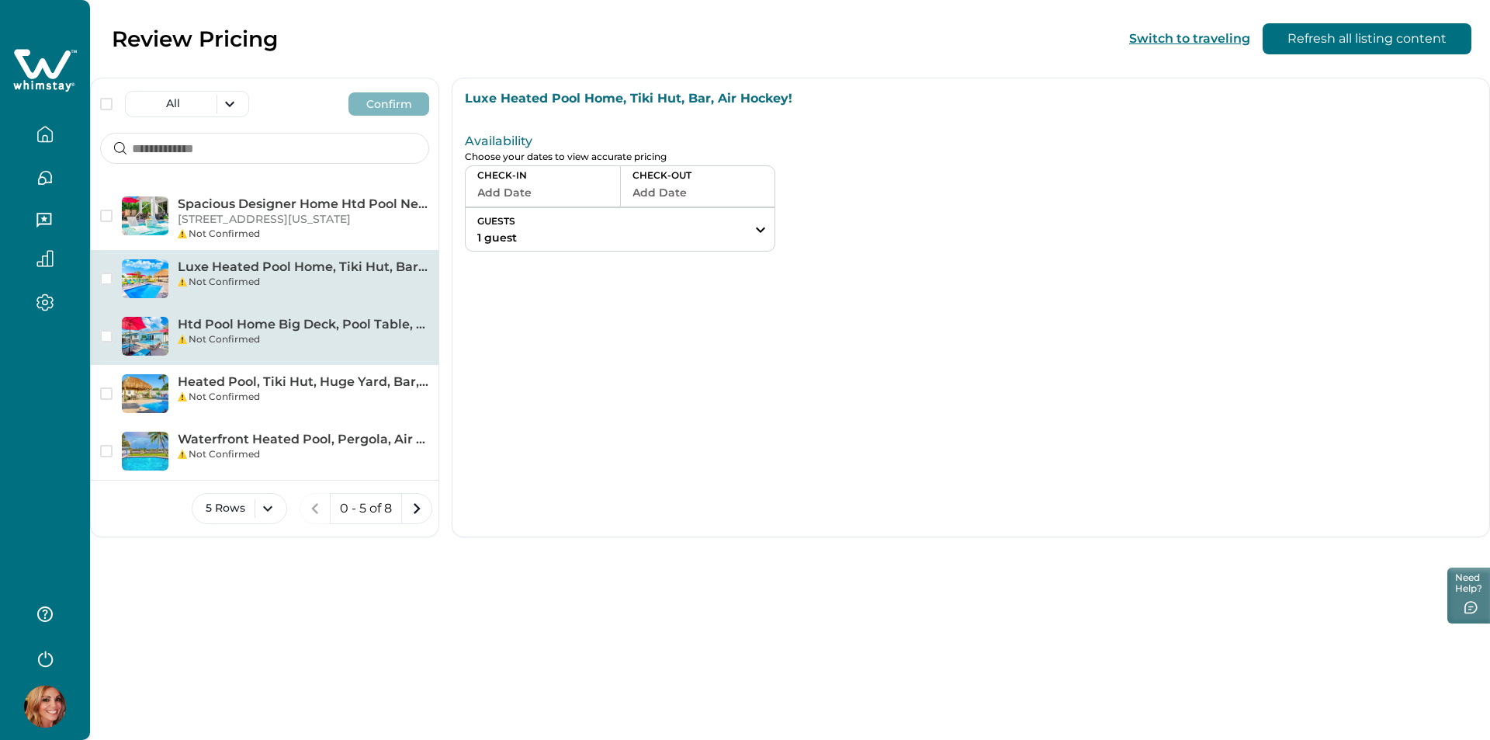
click at [320, 330] on p "Htd Pool Home Big Deck, Pool Table, PAC-MAN, Games" at bounding box center [303, 325] width 251 height 16
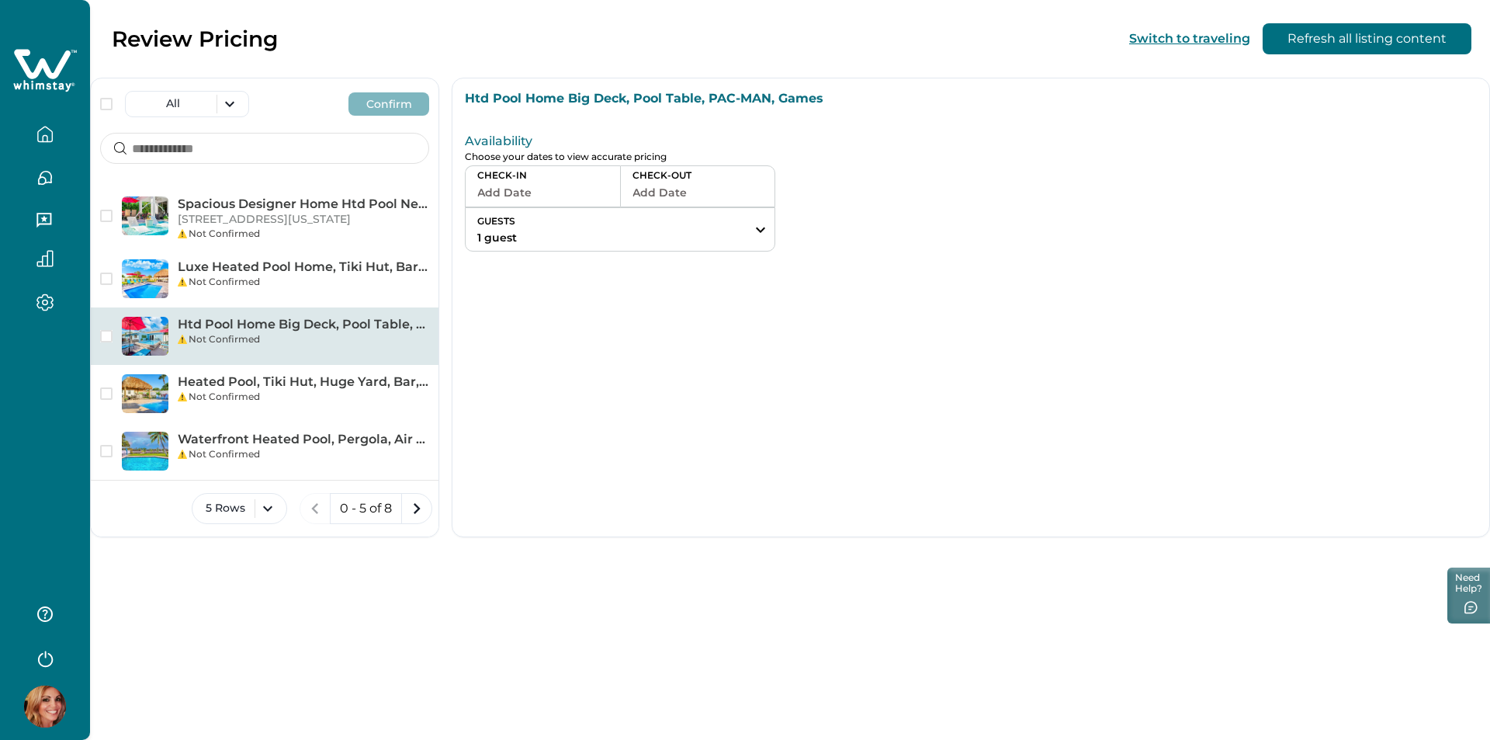
click at [532, 196] on button "Add Date" at bounding box center [542, 193] width 131 height 22
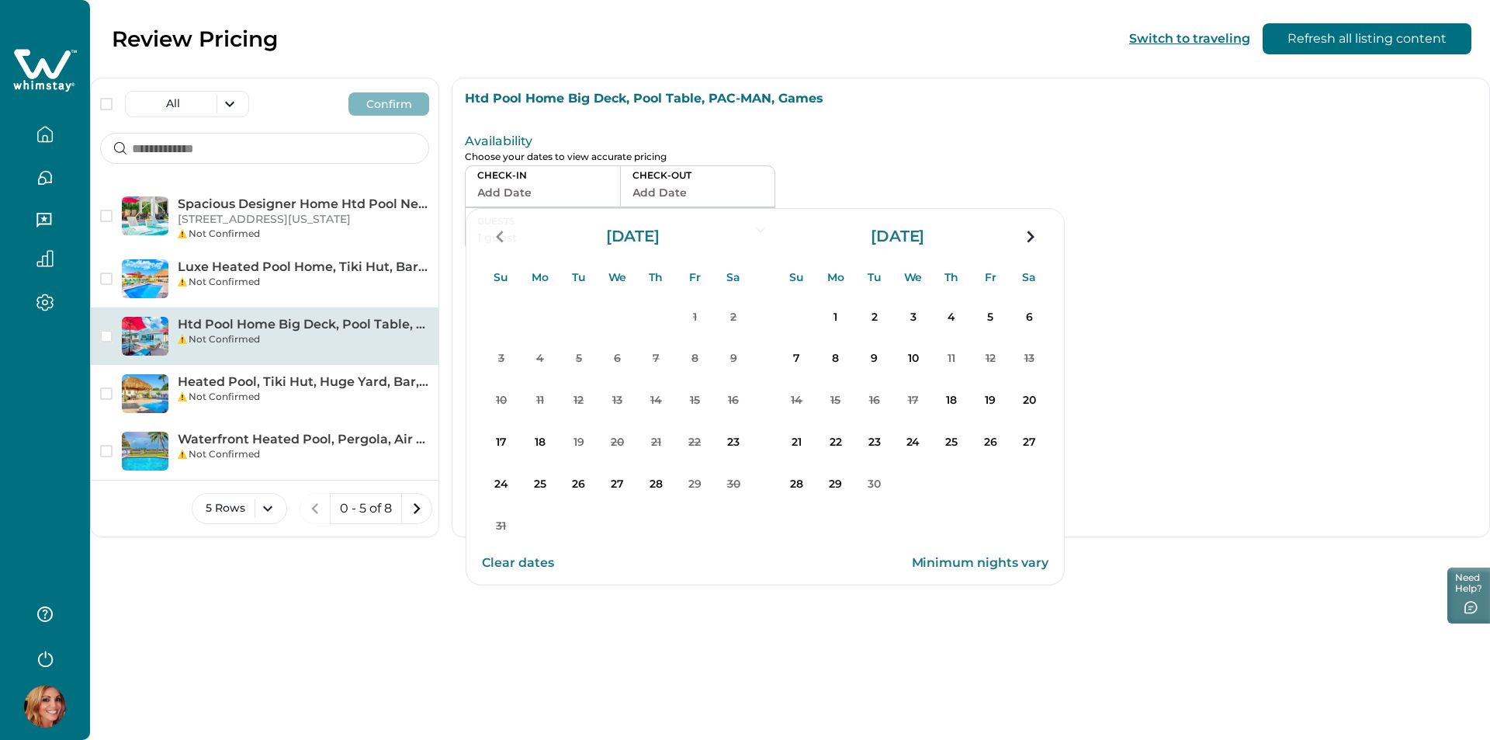
click at [799, 187] on div "CHECK-IN Add Date CHECK-OUT Add Date GUESTS 1 guest Adults Ages [DEMOGRAPHIC_DA…" at bounding box center [788, 208] width 646 height 86
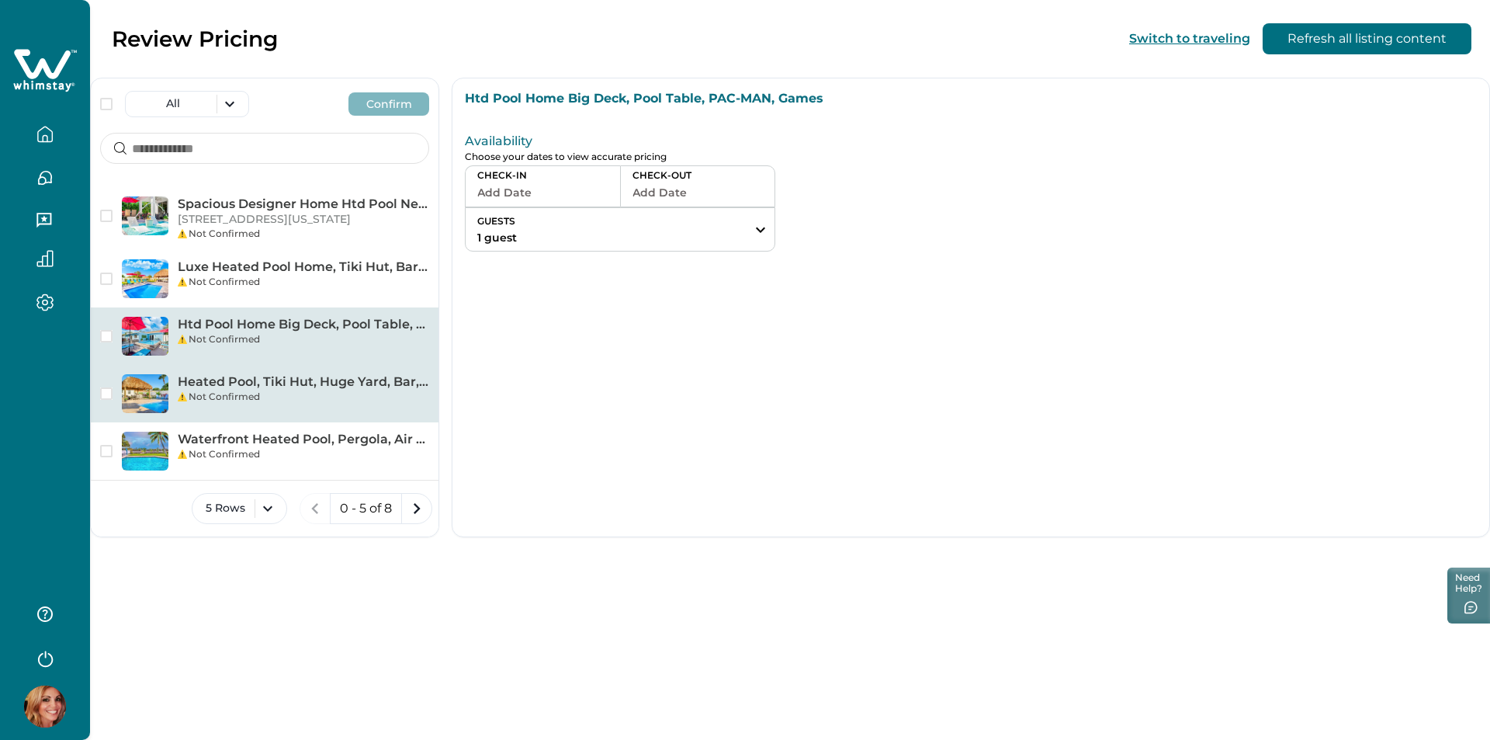
click at [277, 402] on div "Not Confirmed" at bounding box center [303, 397] width 251 height 14
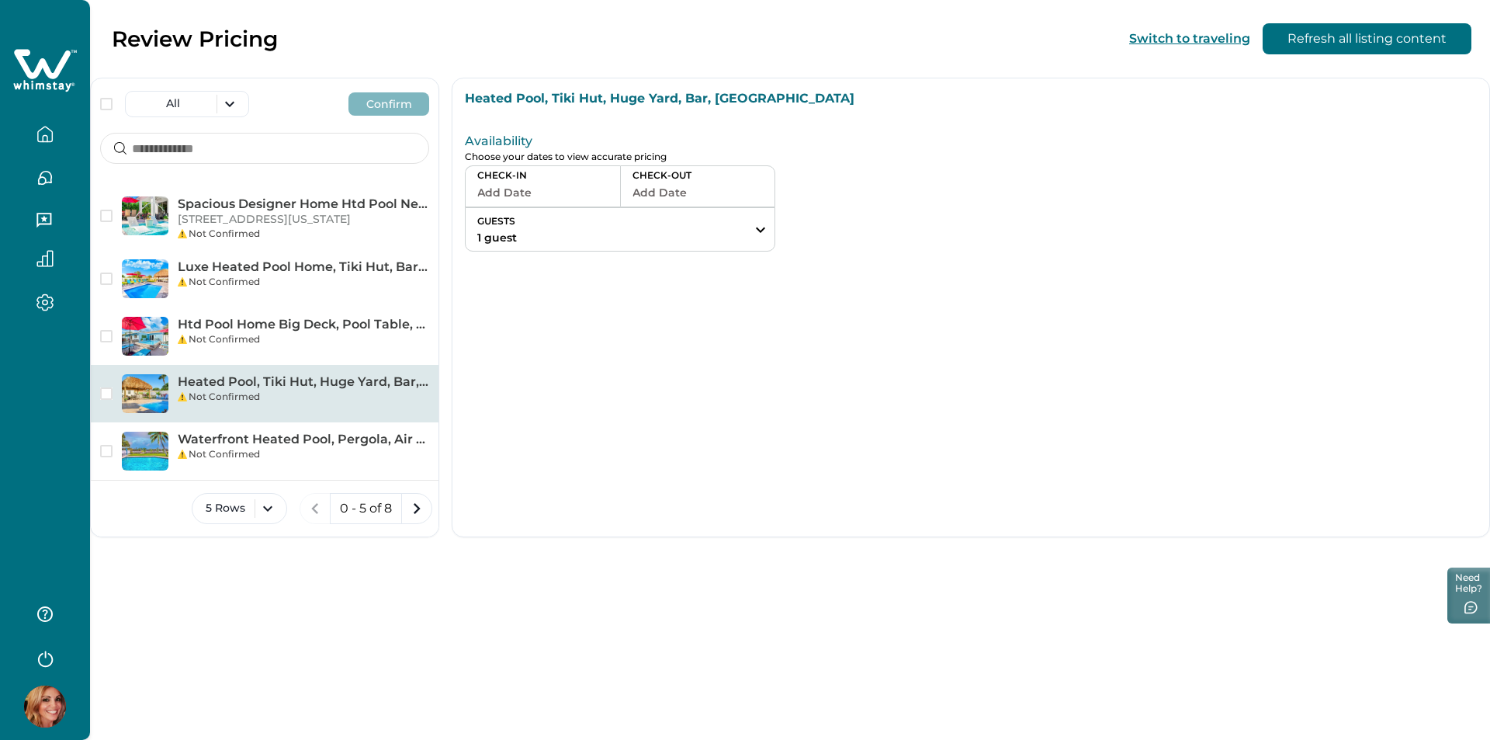
click at [526, 192] on button "Add Date" at bounding box center [542, 193] width 131 height 22
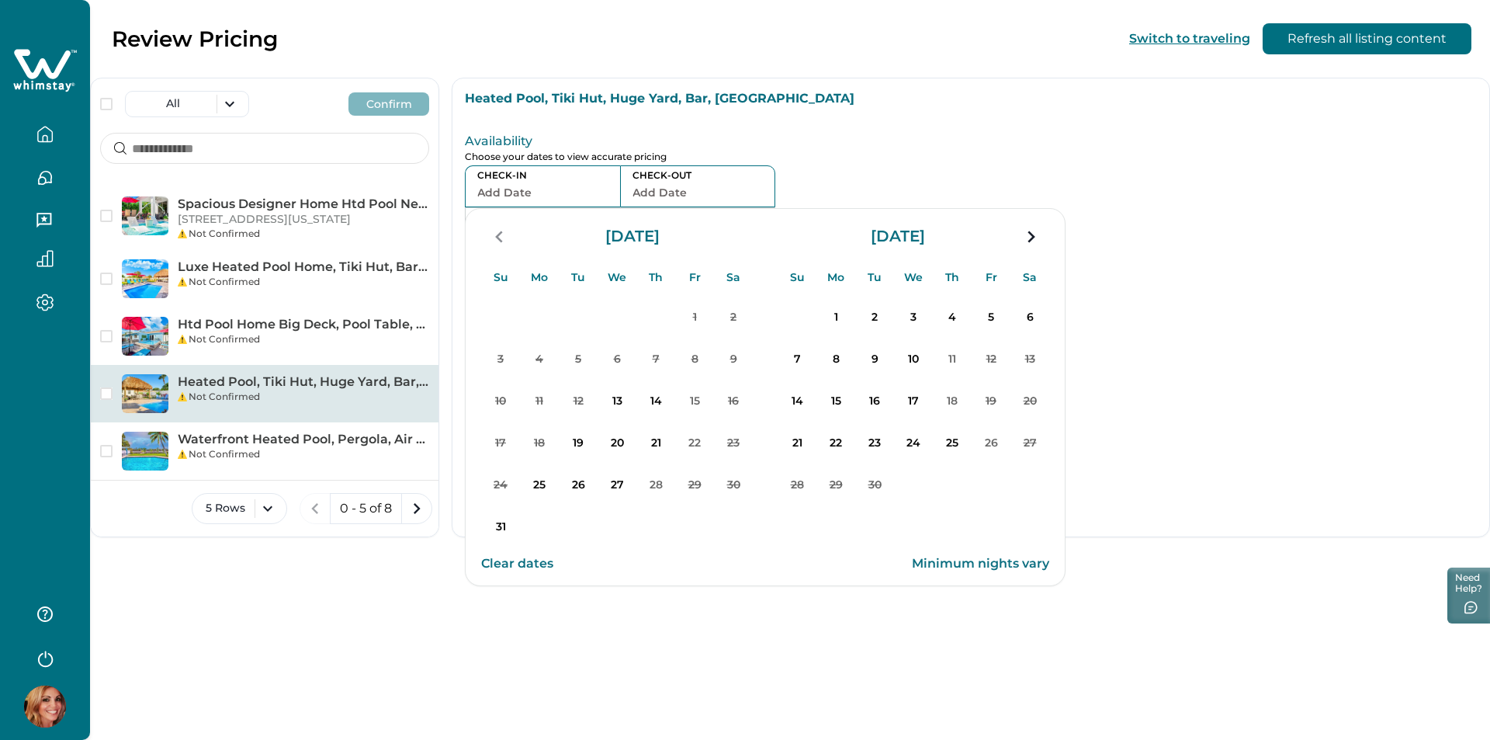
click at [802, 155] on p "Choose your dates to view accurate pricing" at bounding box center [788, 157] width 646 height 12
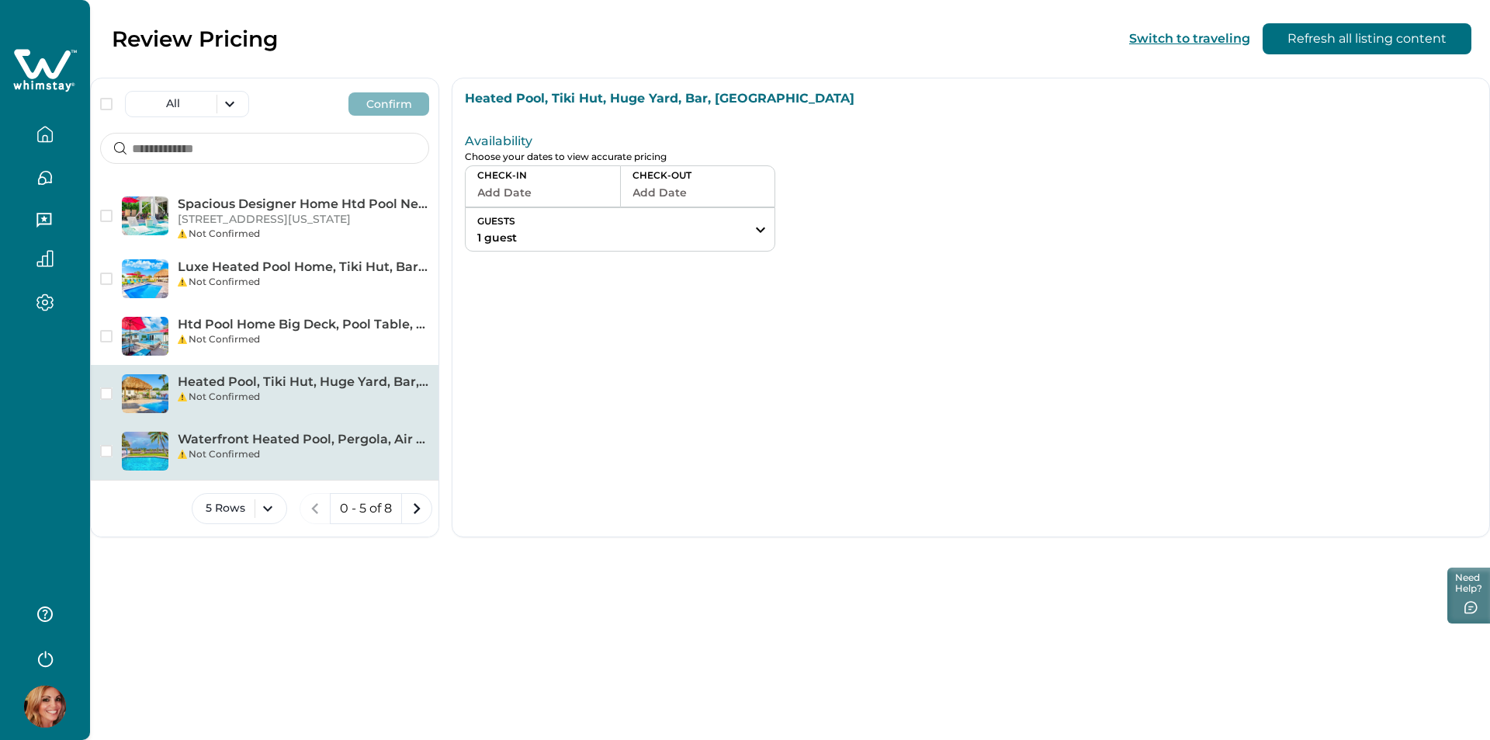
click at [258, 442] on p "Waterfront Heated Pool, Pergola, Air Hockey, Dock" at bounding box center [303, 440] width 251 height 16
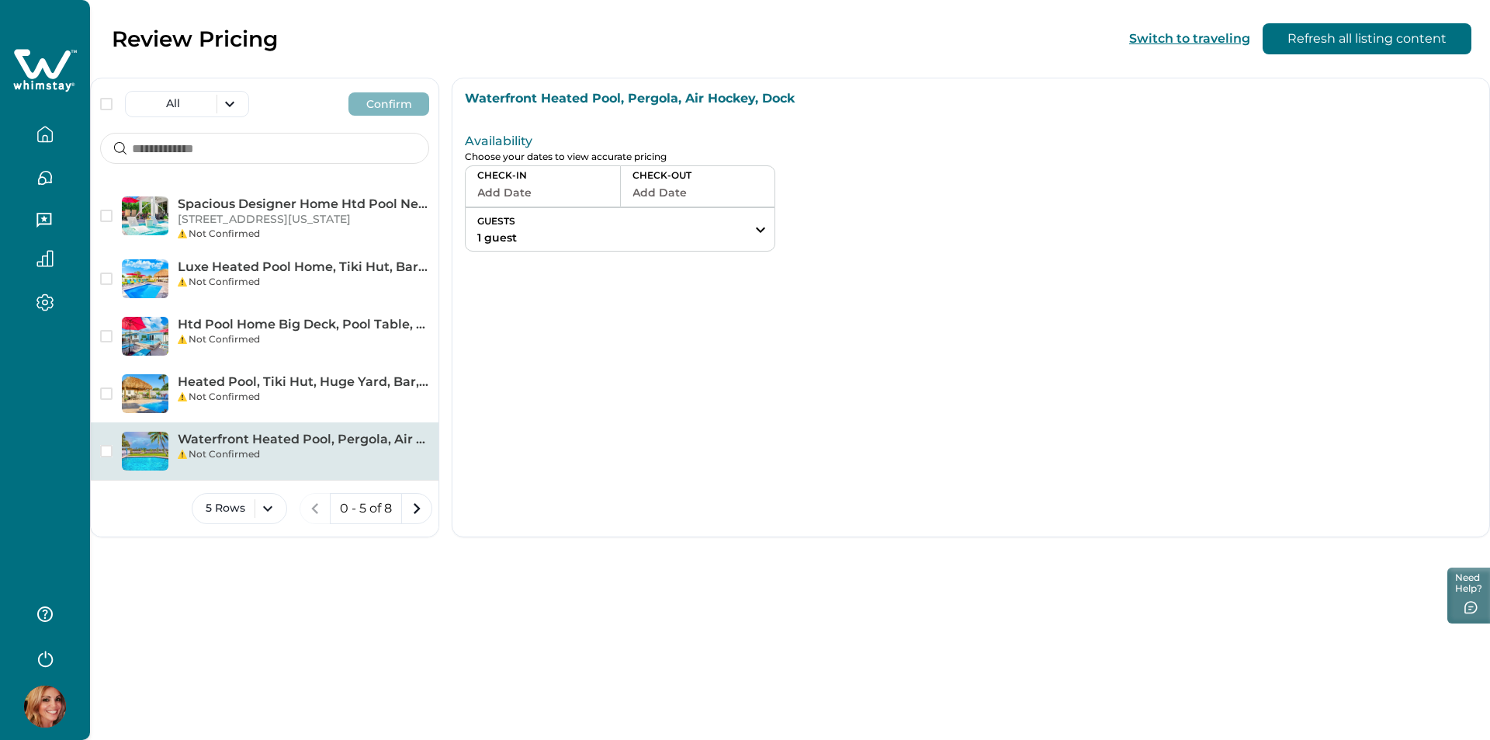
click at [511, 201] on button "Add Date" at bounding box center [542, 193] width 131 height 22
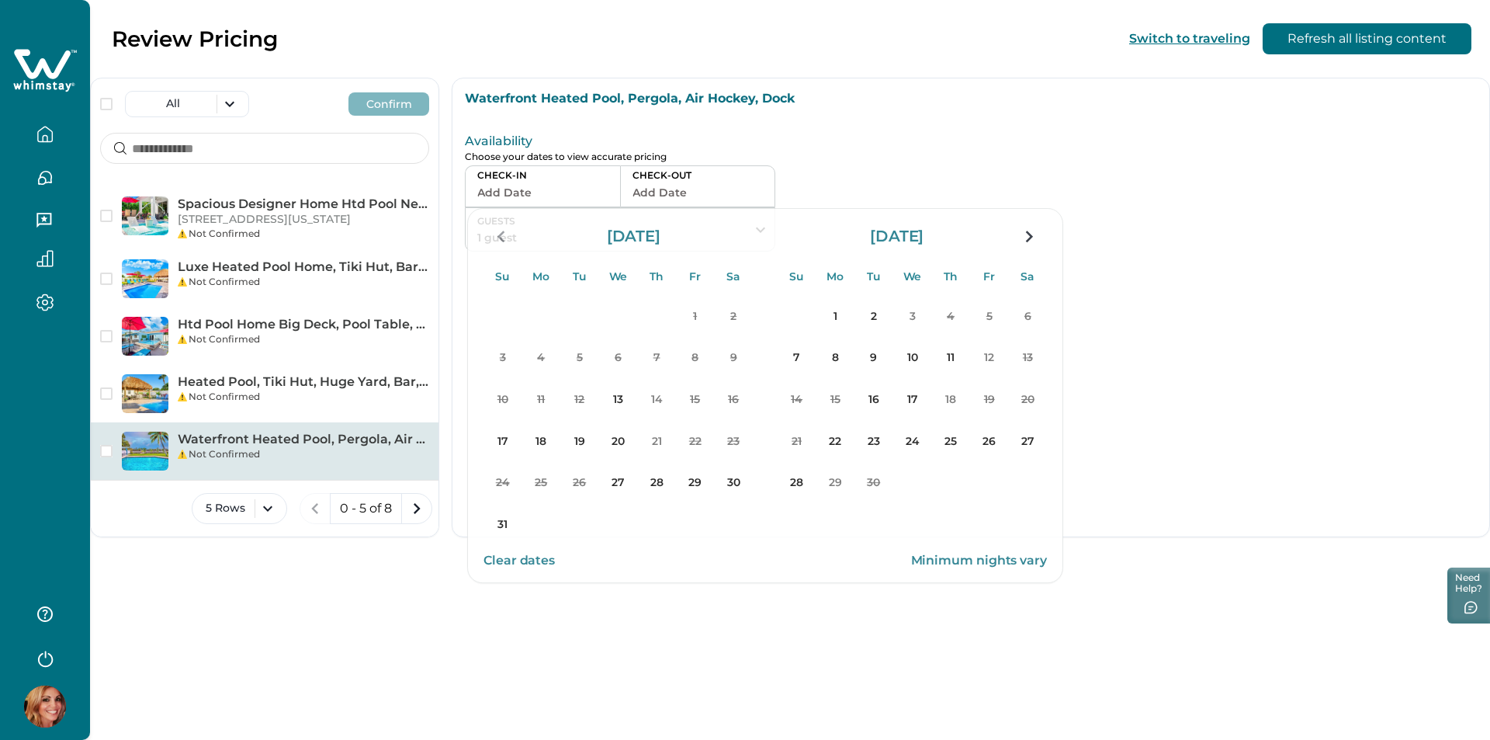
click at [835, 161] on p "Choose your dates to view accurate pricing" at bounding box center [788, 157] width 646 height 12
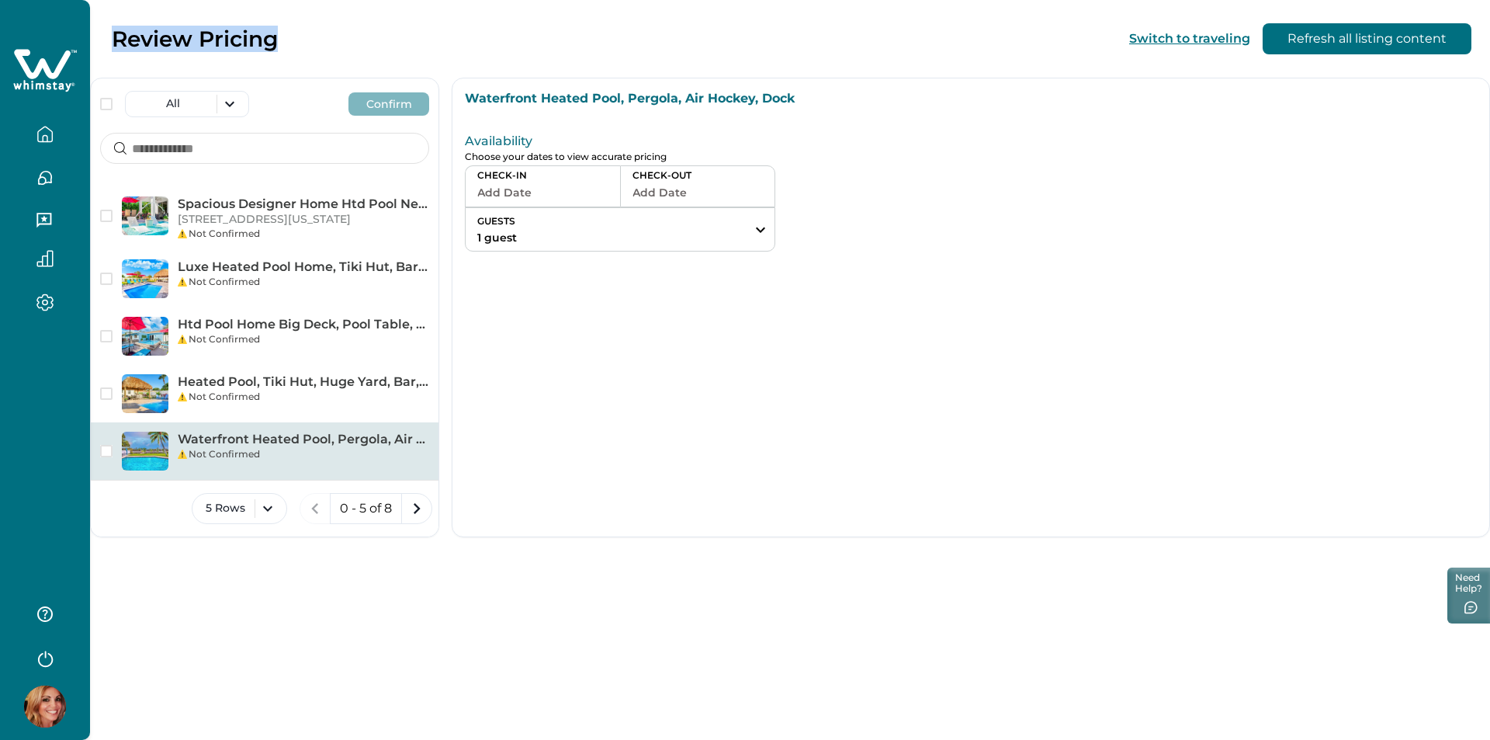
drag, startPoint x: 284, startPoint y: 39, endPoint x: 118, endPoint y: 55, distance: 166.9
click at [118, 55] on div "Review Pricing Switch to traveling Refresh all listing content" at bounding box center [745, 39] width 1490 height 78
copy p "Review Pricing"
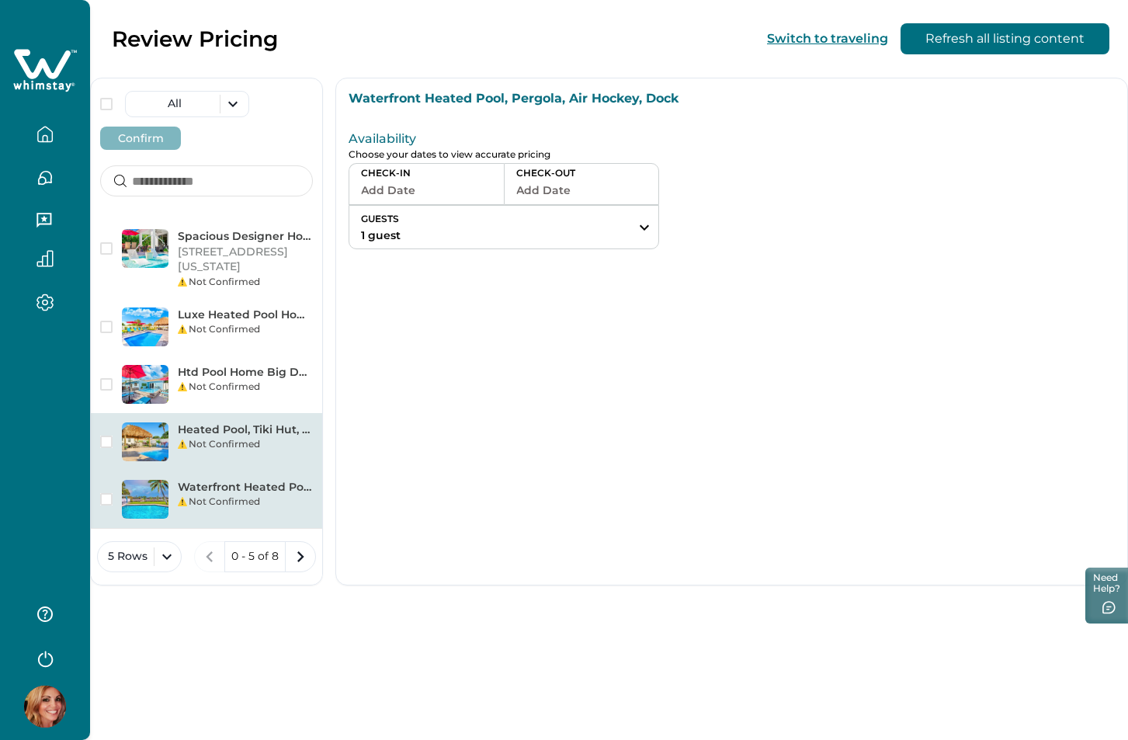
click at [220, 435] on p "Heated Pool, Tiki Hut, Huge Yard, Bar, [GEOGRAPHIC_DATA]" at bounding box center [245, 430] width 135 height 16
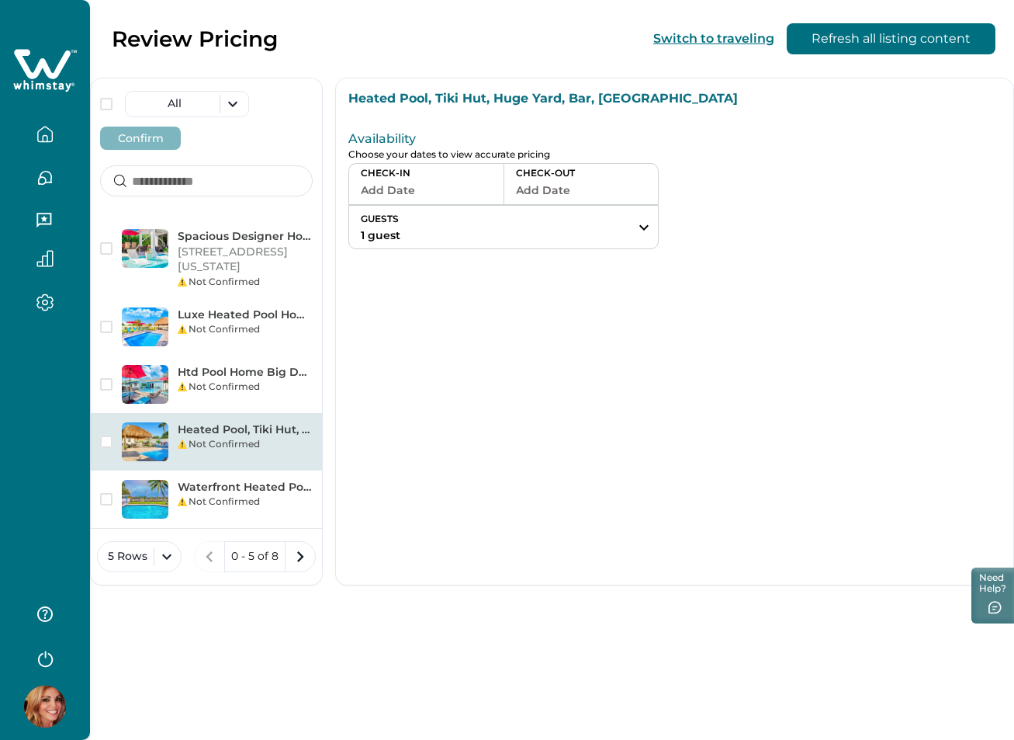
click at [393, 192] on button "Add Date" at bounding box center [426, 190] width 131 height 22
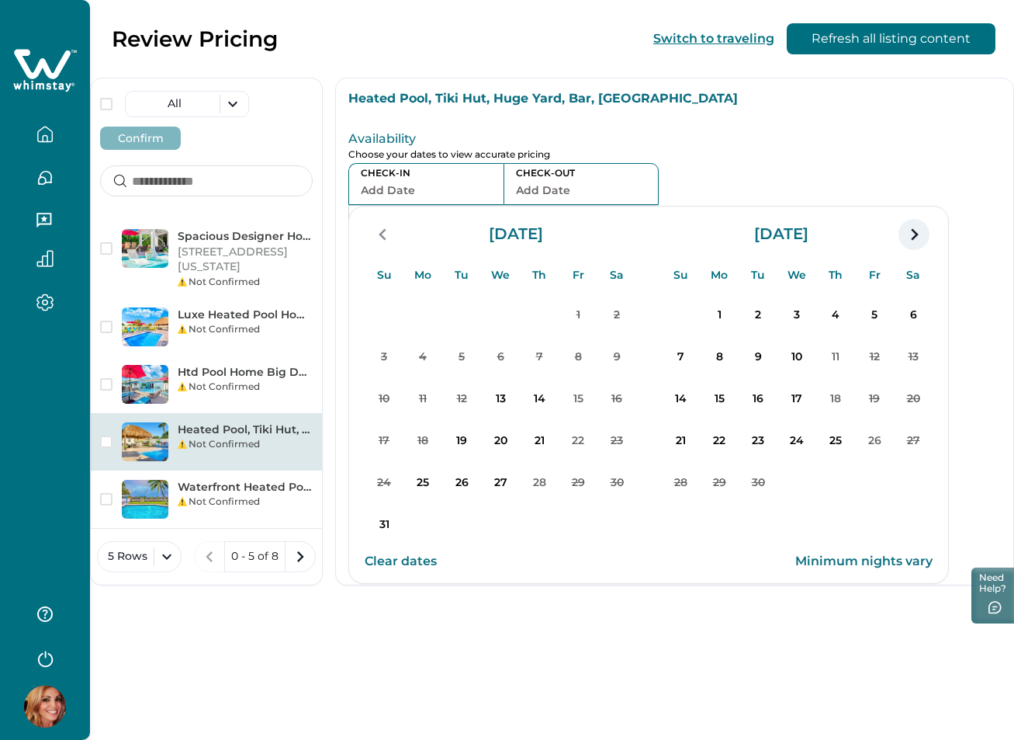
click at [914, 228] on icon "navigation button" at bounding box center [914, 234] width 25 height 28
click at [385, 231] on icon "navigation button" at bounding box center [382, 235] width 7 height 12
click at [662, 628] on div "Review Pricing Switch to traveling Refresh all listing content All Confirm Spac…" at bounding box center [552, 370] width 924 height 740
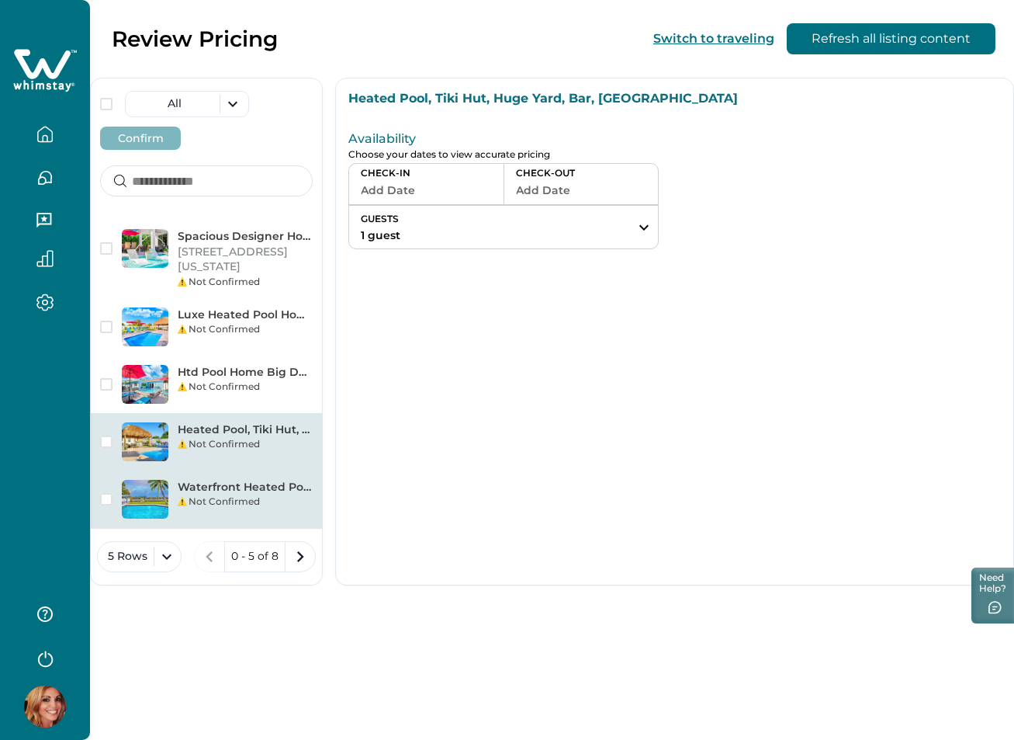
click at [269, 498] on div "Not Confirmed" at bounding box center [245, 501] width 135 height 14
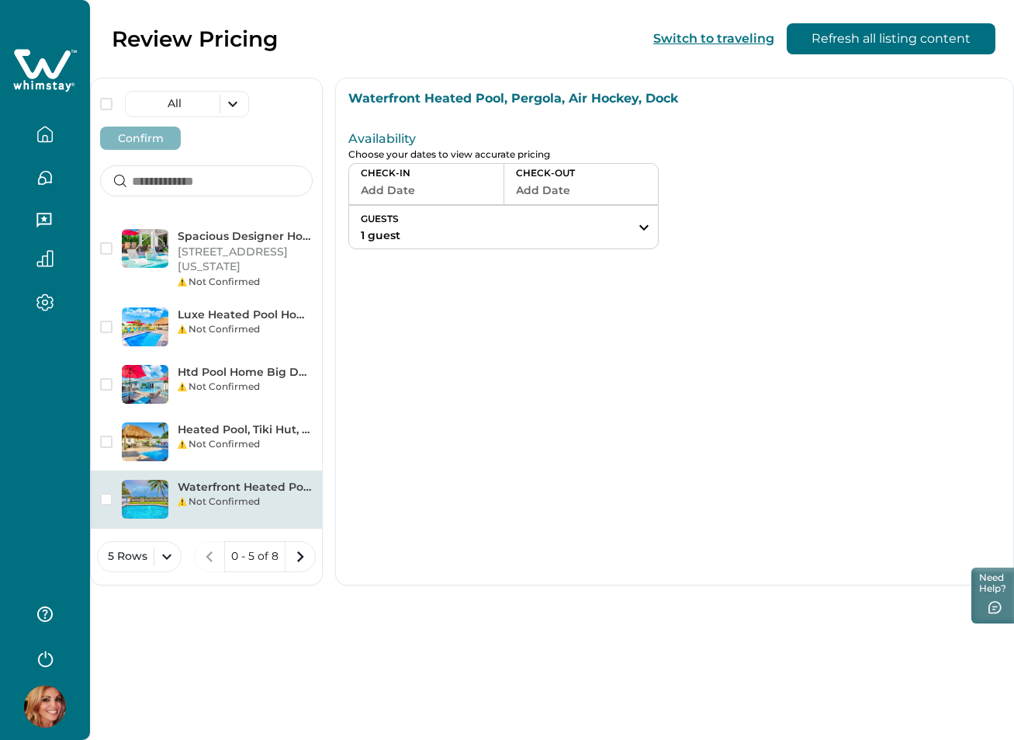
click at [390, 185] on button "Add Date" at bounding box center [426, 190] width 131 height 22
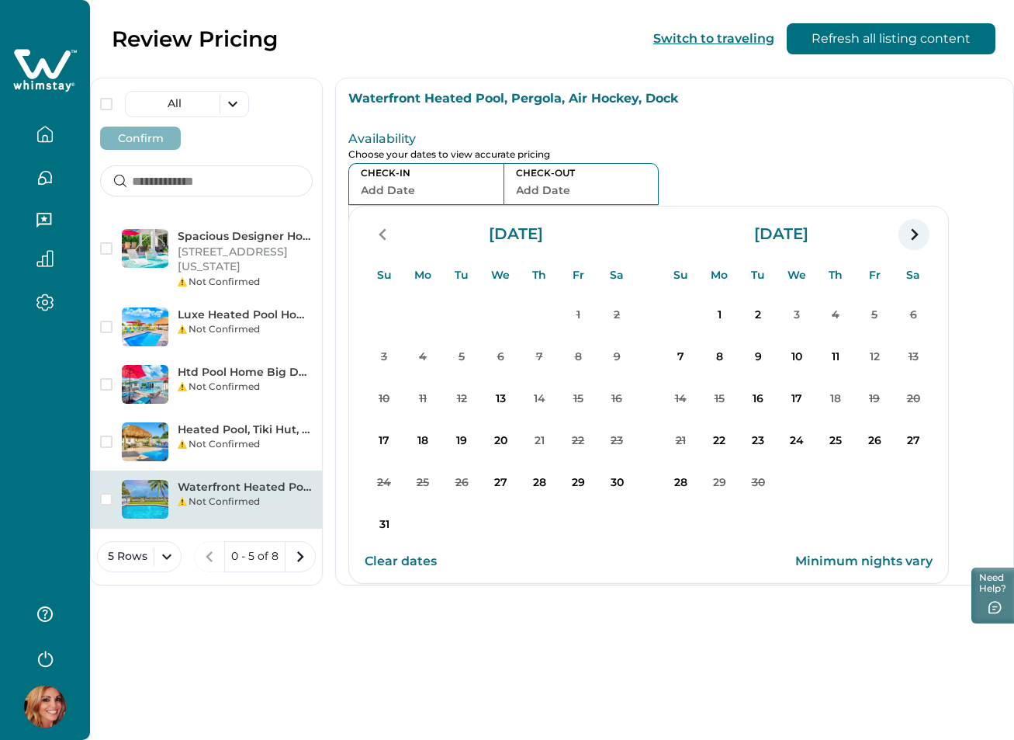
click at [921, 239] on icon "navigation button" at bounding box center [914, 234] width 25 height 28
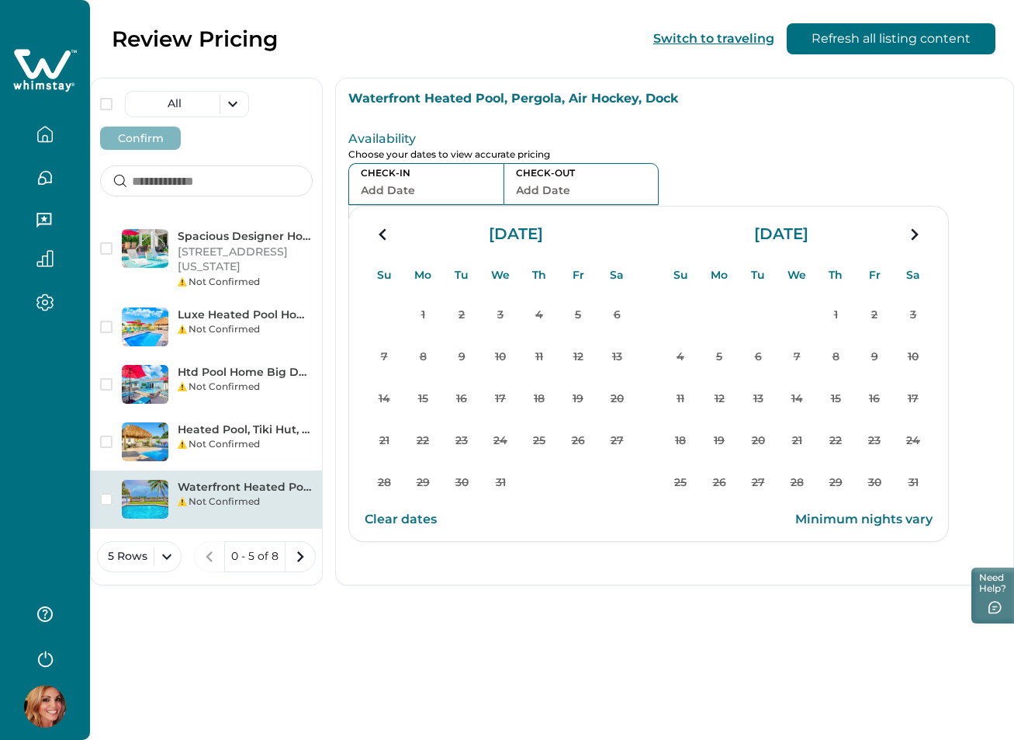
click at [921, 239] on icon "navigation button" at bounding box center [914, 234] width 25 height 28
click at [390, 234] on icon "navigation button" at bounding box center [383, 234] width 25 height 28
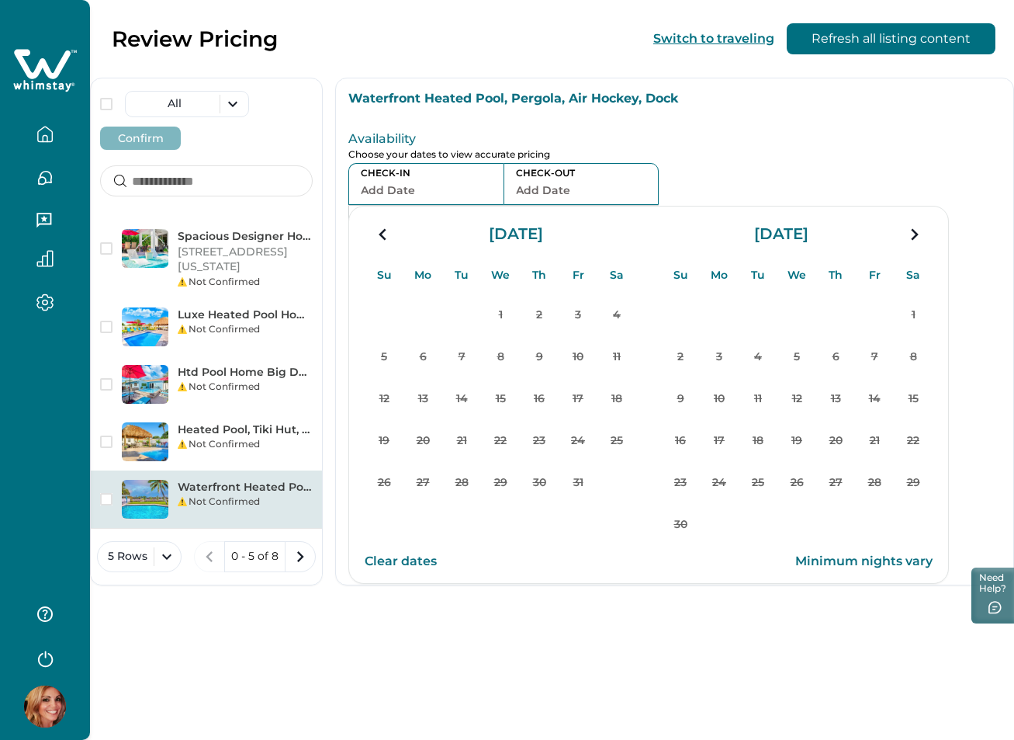
click at [685, 150] on p "Choose your dates to view accurate pricing" at bounding box center [517, 155] width 338 height 12
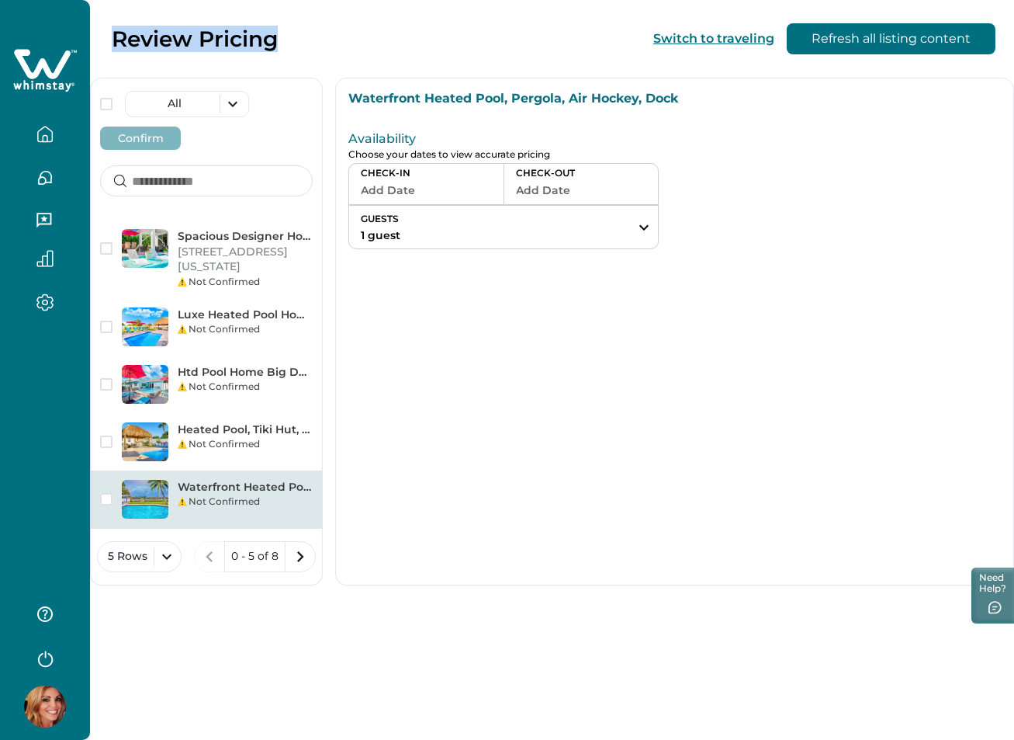
drag, startPoint x: 280, startPoint y: 40, endPoint x: 117, endPoint y: 46, distance: 163.1
click at [117, 46] on div "Review Pricing Switch to traveling Refresh all listing content" at bounding box center [507, 39] width 1014 height 78
copy p "Review Pricing"
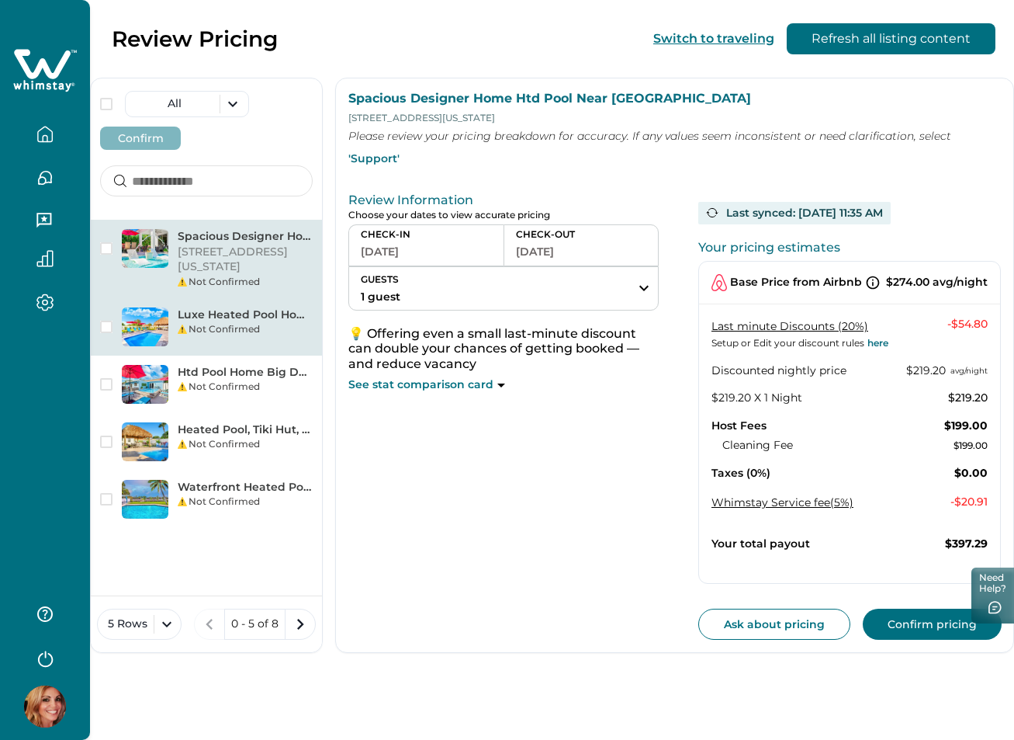
click at [236, 328] on div "Not Confirmed" at bounding box center [245, 329] width 135 height 14
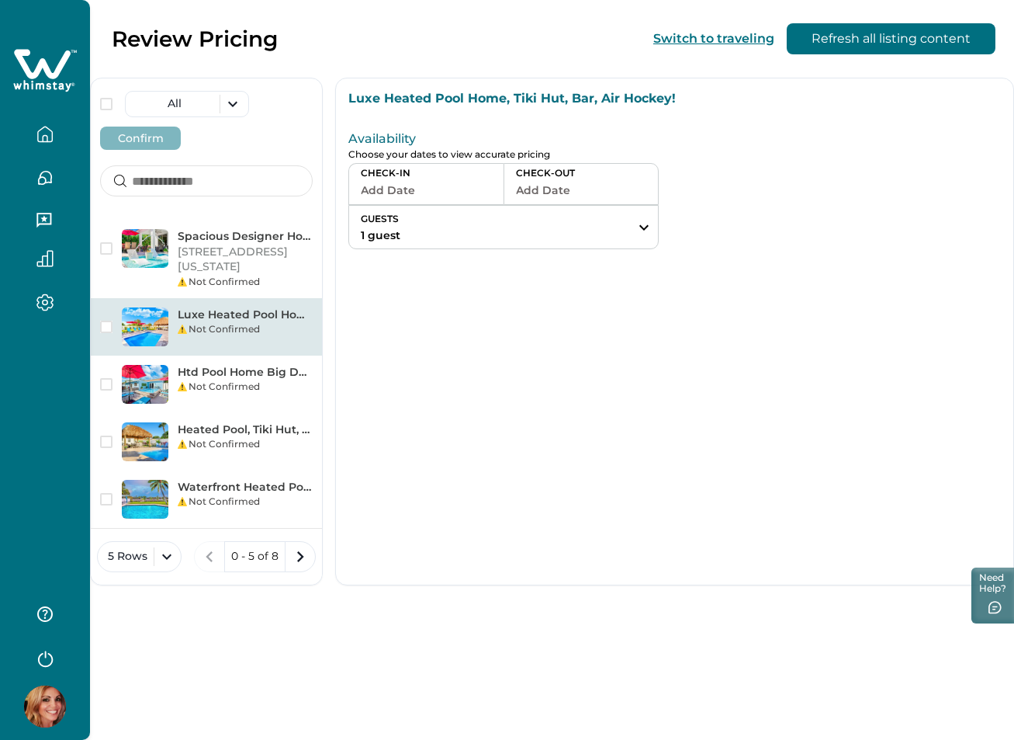
click at [422, 192] on button "Add Date" at bounding box center [426, 190] width 131 height 22
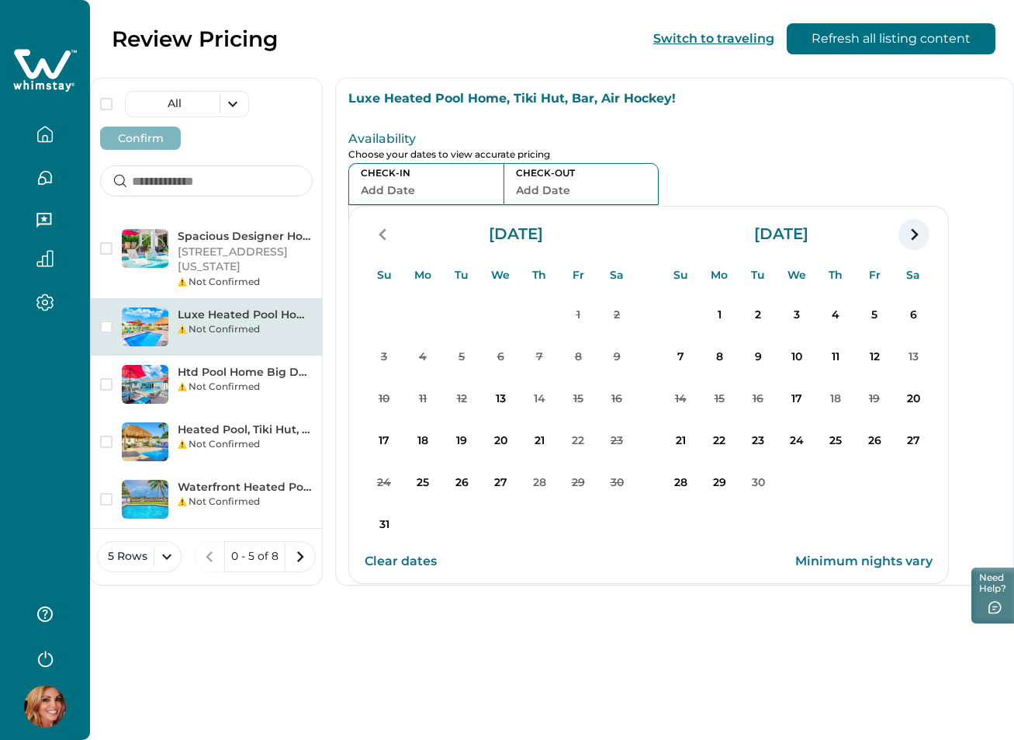
click at [910, 237] on icon "navigation button" at bounding box center [914, 234] width 25 height 28
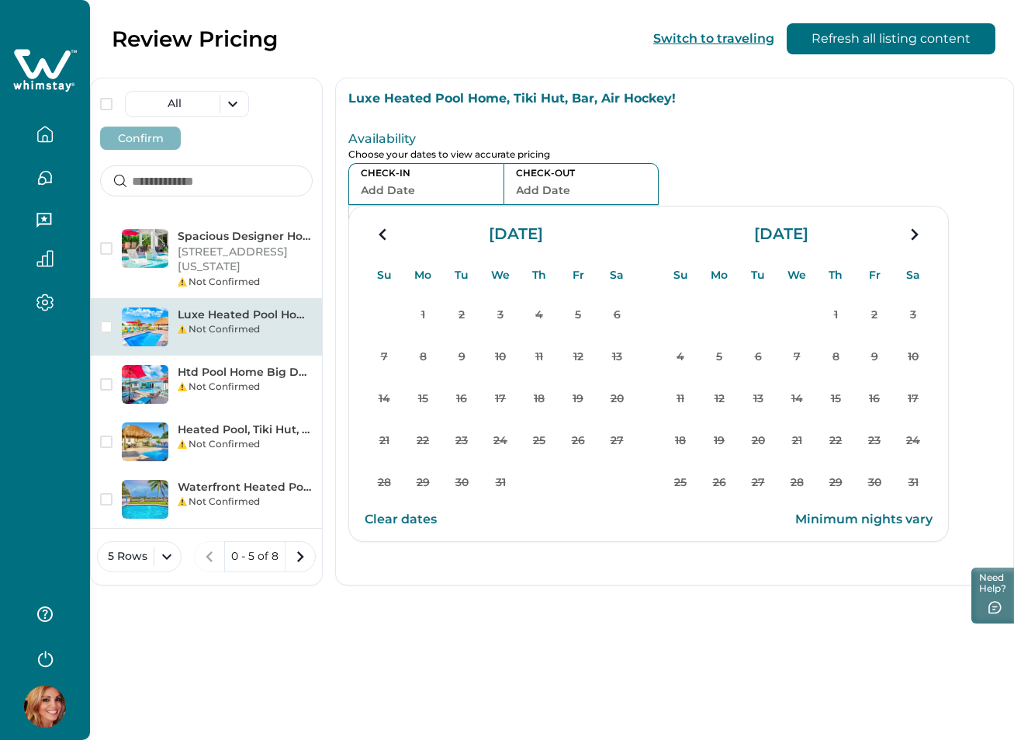
click at [910, 237] on icon "navigation button" at bounding box center [914, 234] width 25 height 28
click at [376, 234] on icon "navigation button" at bounding box center [383, 234] width 25 height 28
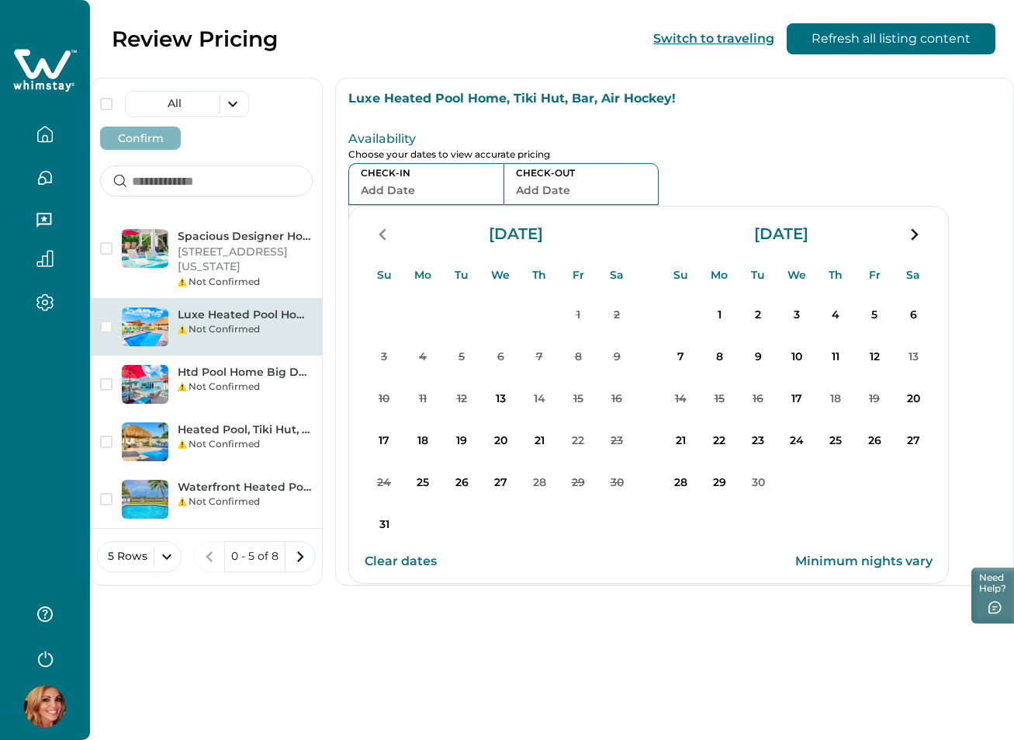
click at [775, 119] on div "Availability Choose your dates to view accurate pricing CHECK-IN Add Date CHECK…" at bounding box center [675, 187] width 678 height 149
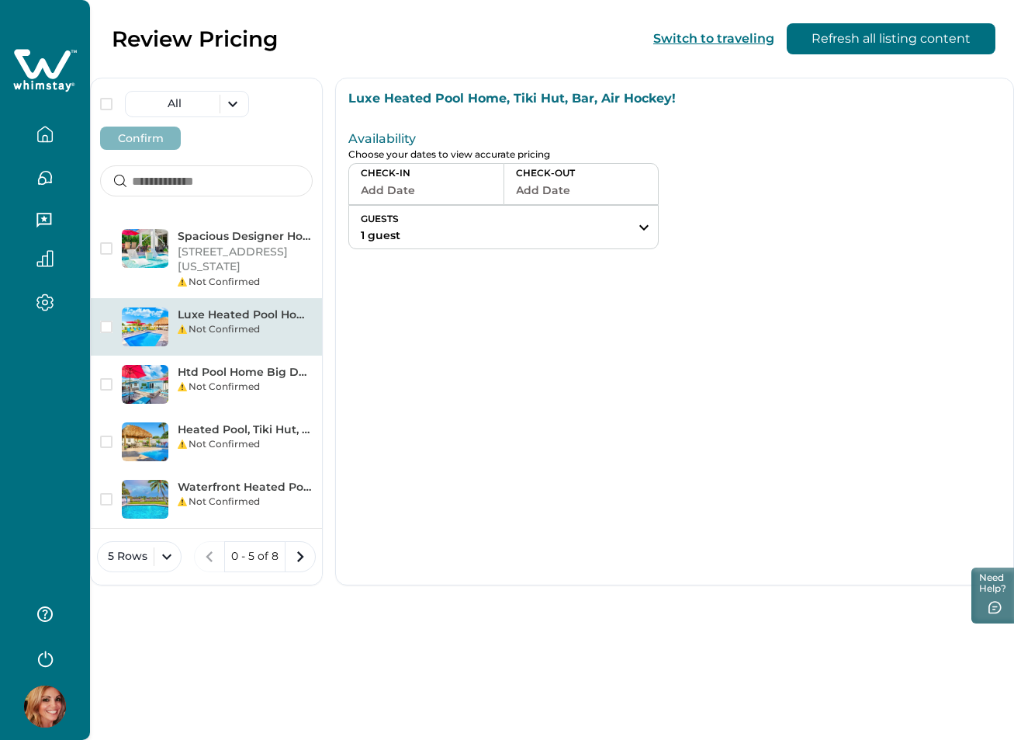
click at [59, 63] on icon at bounding box center [42, 63] width 57 height 29
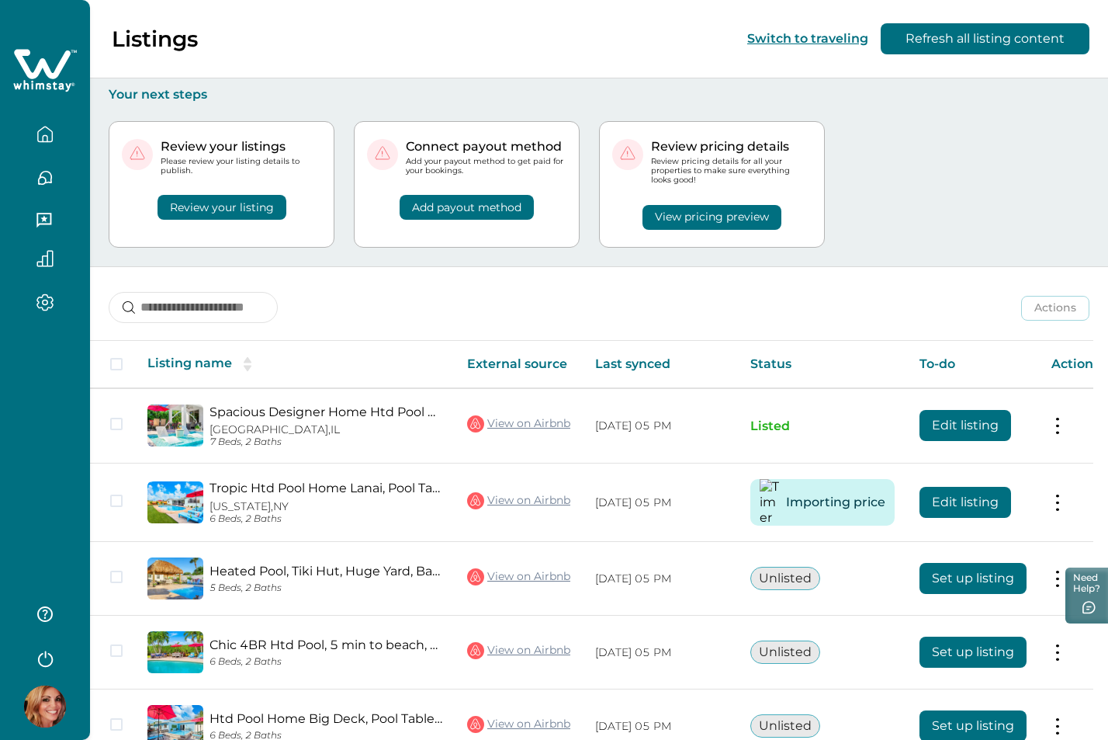
click at [692, 217] on button "View pricing preview" at bounding box center [712, 217] width 139 height 25
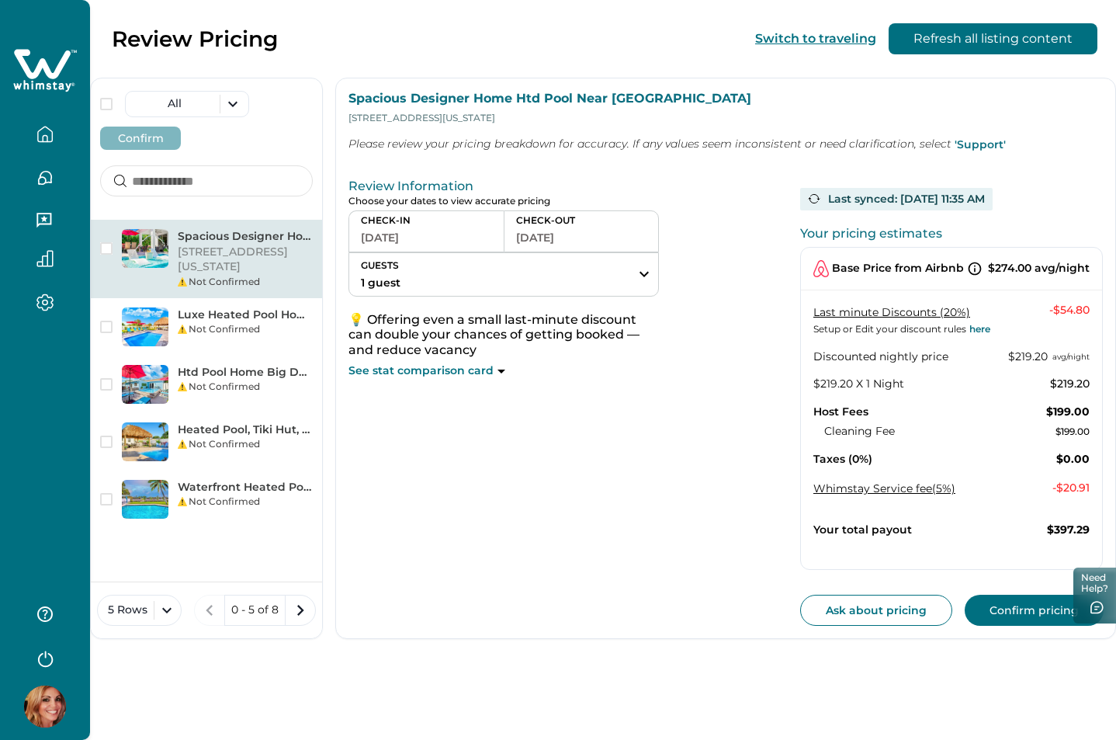
click at [395, 232] on button "[DATE]" at bounding box center [426, 238] width 131 height 22
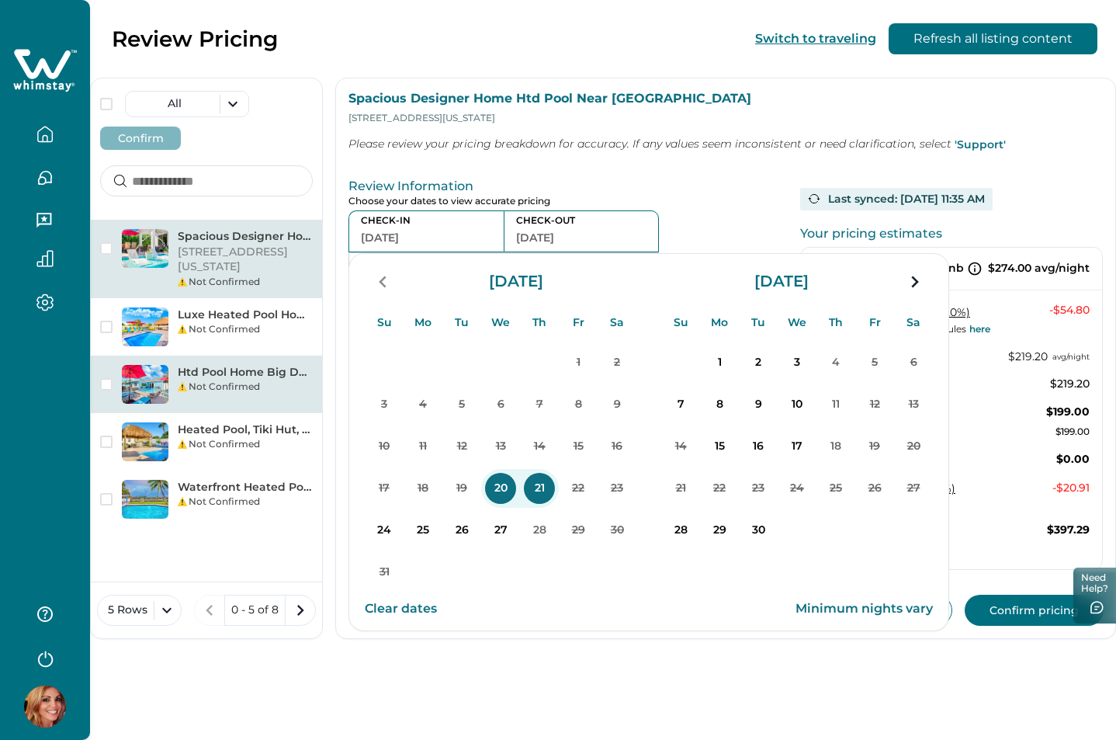
click at [255, 439] on div "Not Confirmed" at bounding box center [245, 444] width 135 height 14
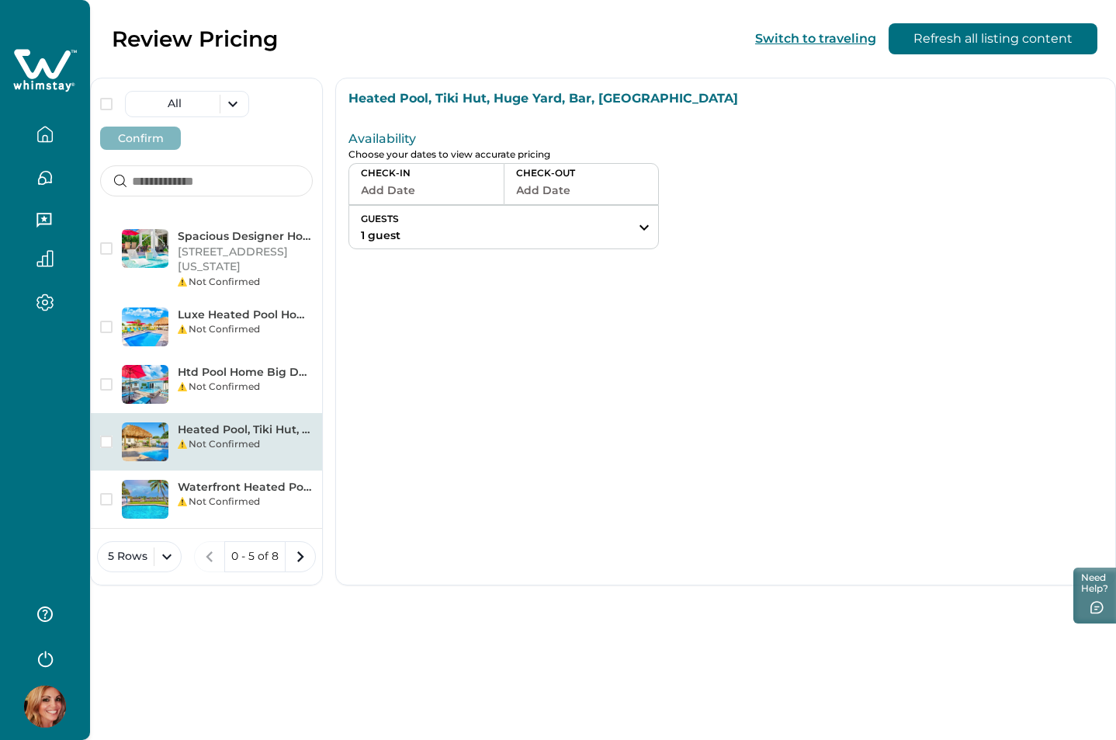
click at [394, 192] on button "Add Date" at bounding box center [426, 190] width 131 height 22
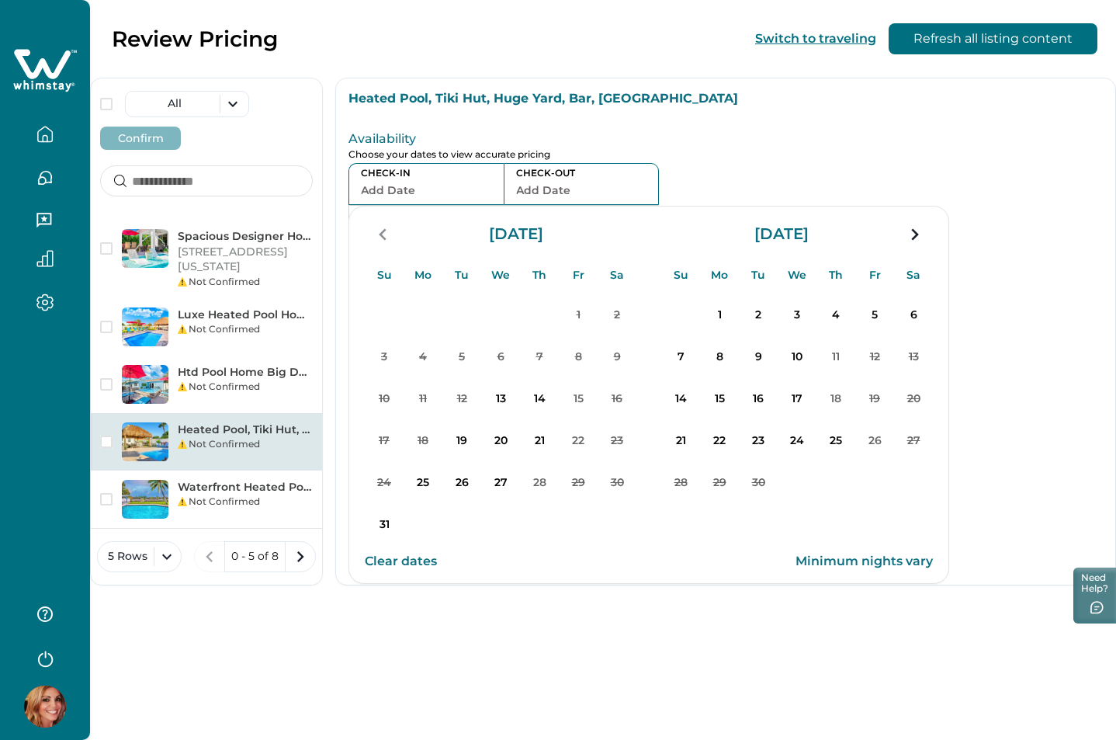
click at [1035, 276] on div "Heated Pool, Tiki Hut, Huge Yard, Bar, Walk 2 Ave Availability Choose your date…" at bounding box center [725, 332] width 781 height 508
